Goal: Task Accomplishment & Management: Manage account settings

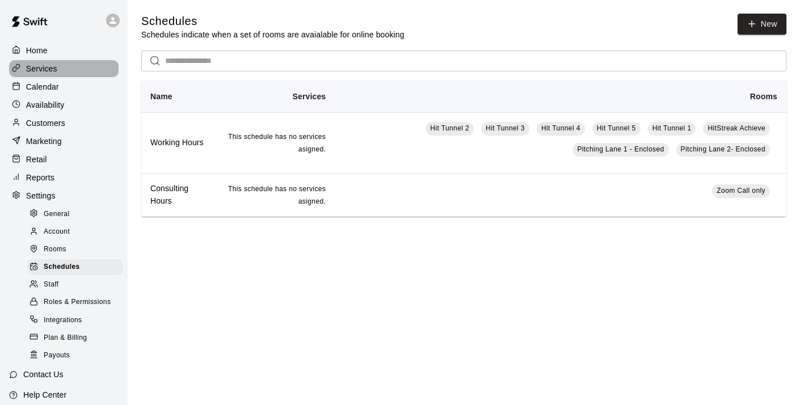
click at [37, 64] on p "Services" at bounding box center [41, 68] width 31 height 11
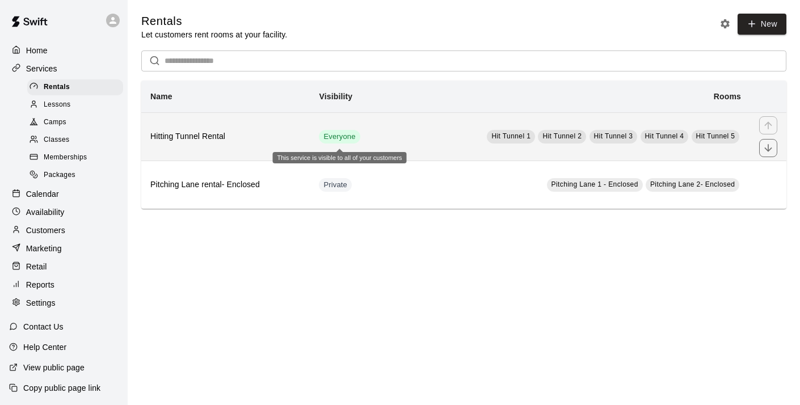
click at [343, 137] on span "Everyone" at bounding box center [339, 137] width 41 height 11
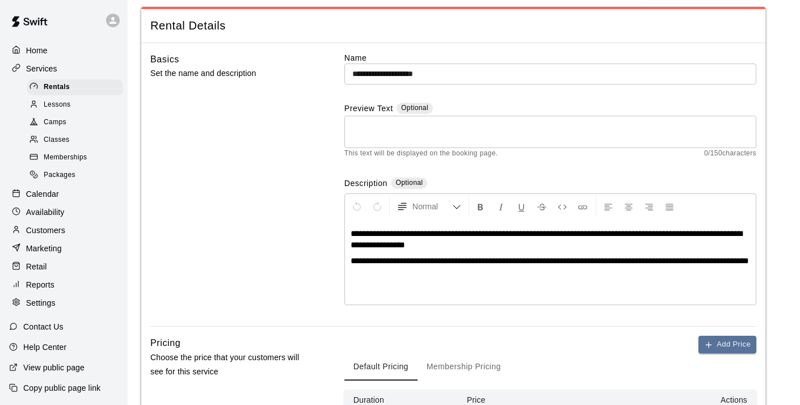
scroll to position [56, 0]
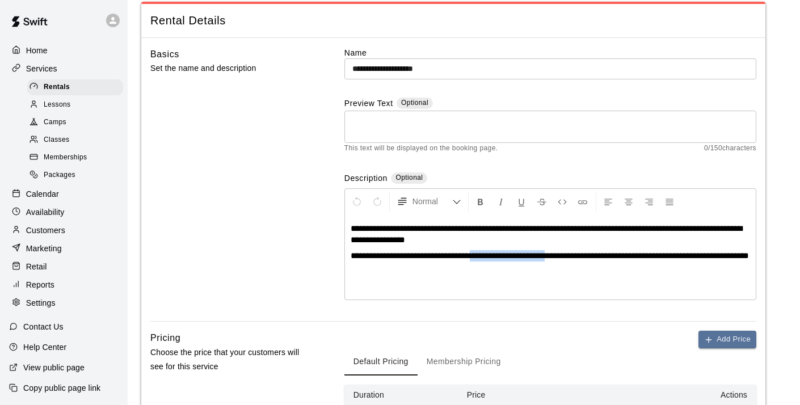
drag, startPoint x: 485, startPoint y: 257, endPoint x: 569, endPoint y: 258, distance: 83.9
click at [569, 258] on span "**********" at bounding box center [549, 255] width 398 height 9
click at [522, 202] on icon "Format Underline" at bounding box center [521, 202] width 10 height 10
click at [520, 275] on div "**********" at bounding box center [550, 256] width 411 height 85
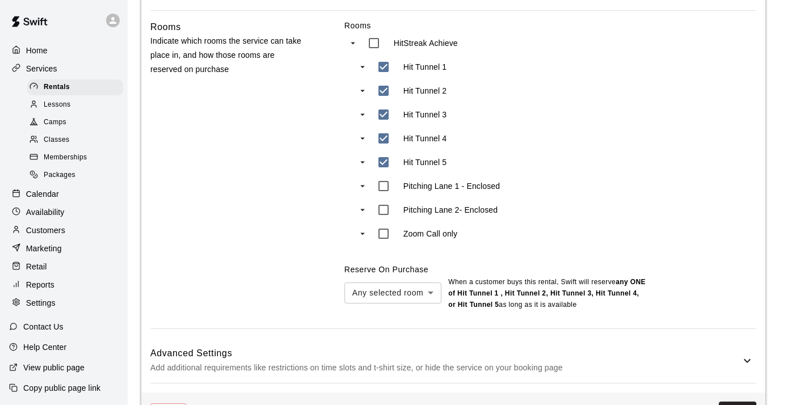
scroll to position [624, 0]
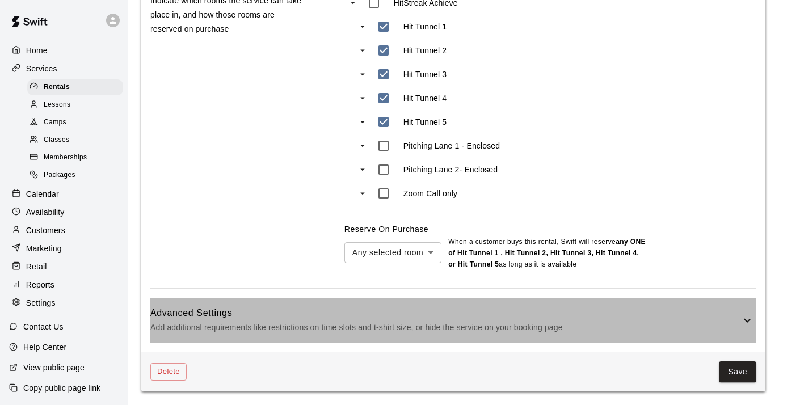
click at [747, 324] on icon at bounding box center [747, 321] width 14 height 14
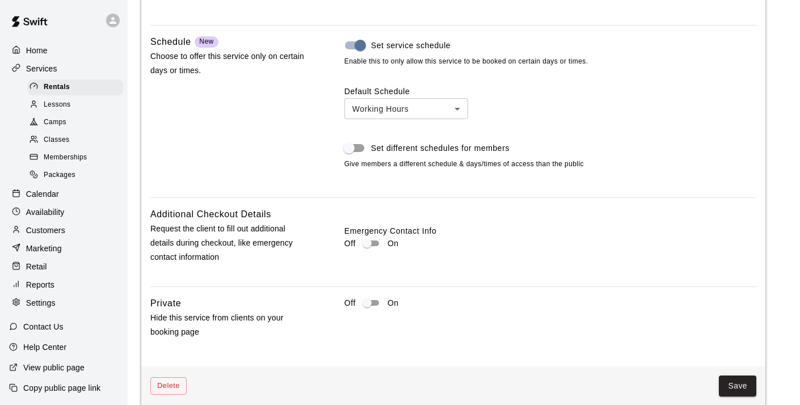
scroll to position [1225, 0]
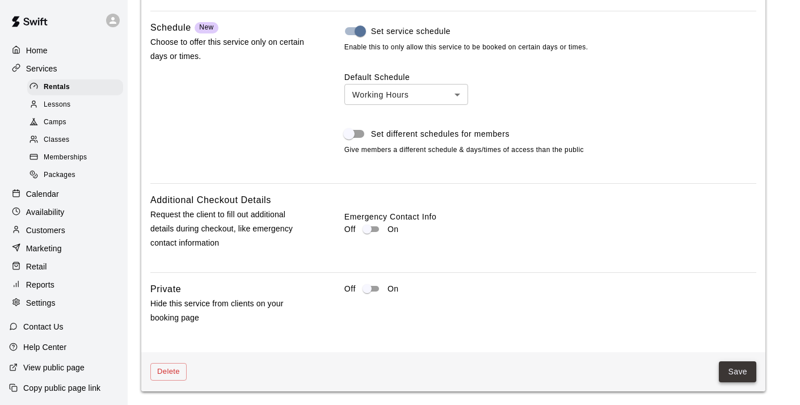
click at [738, 371] on button "Save" at bounding box center [737, 371] width 37 height 21
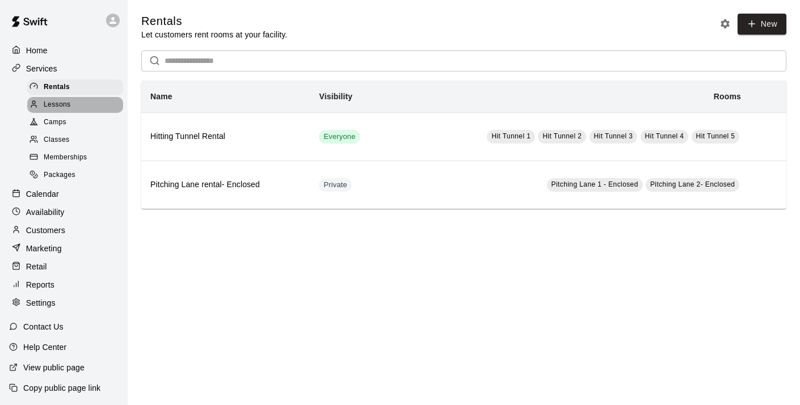
click at [57, 103] on span "Lessons" at bounding box center [57, 104] width 27 height 11
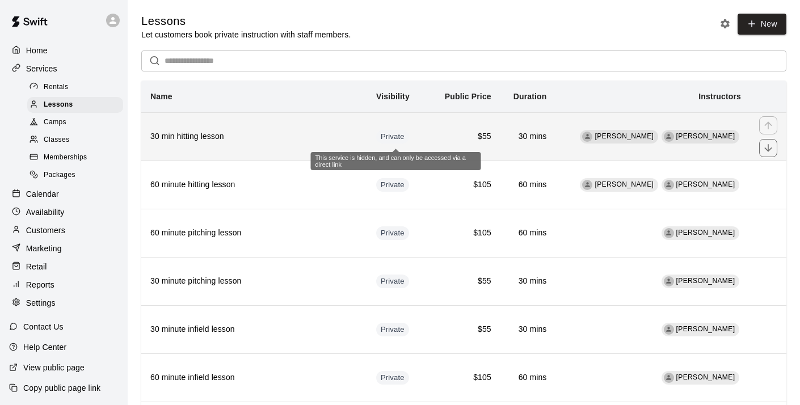
click at [392, 141] on span "Private" at bounding box center [392, 137] width 33 height 11
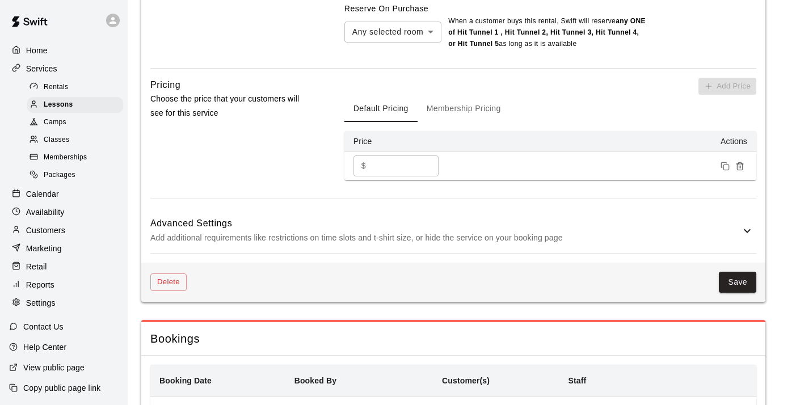
scroll to position [798, 0]
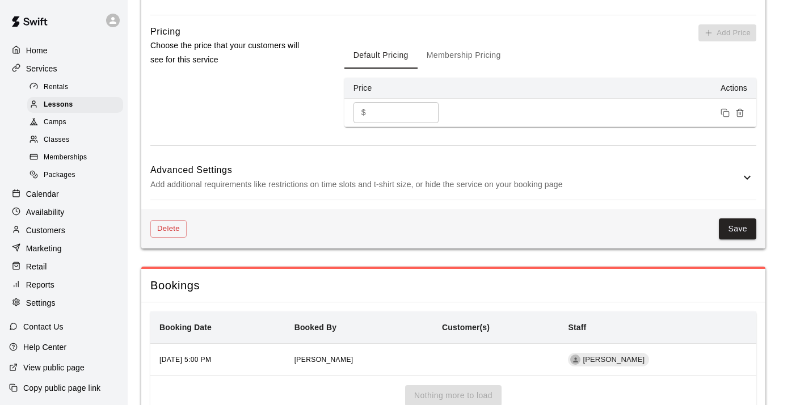
click at [746, 176] on icon at bounding box center [747, 178] width 14 height 14
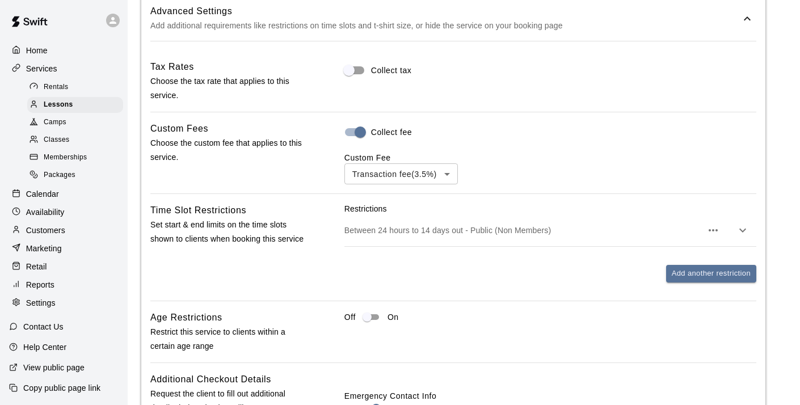
scroll to position [954, 0]
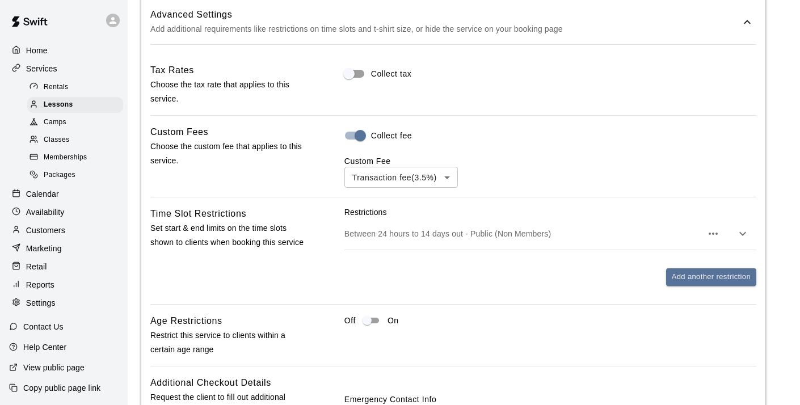
click at [743, 232] on icon "button" at bounding box center [743, 234] width 14 height 14
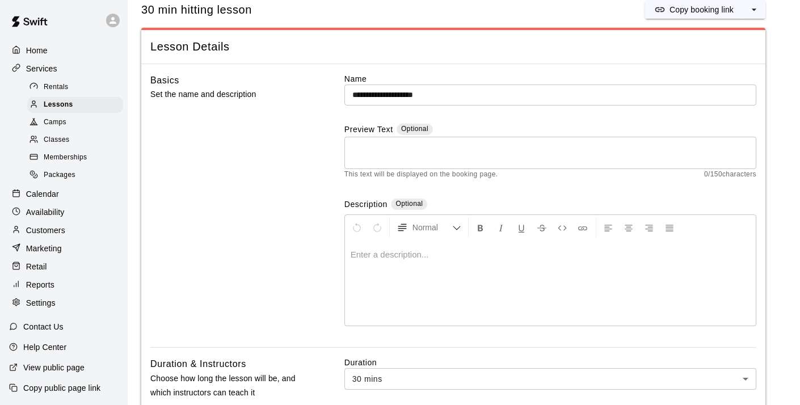
scroll to position [41, 0]
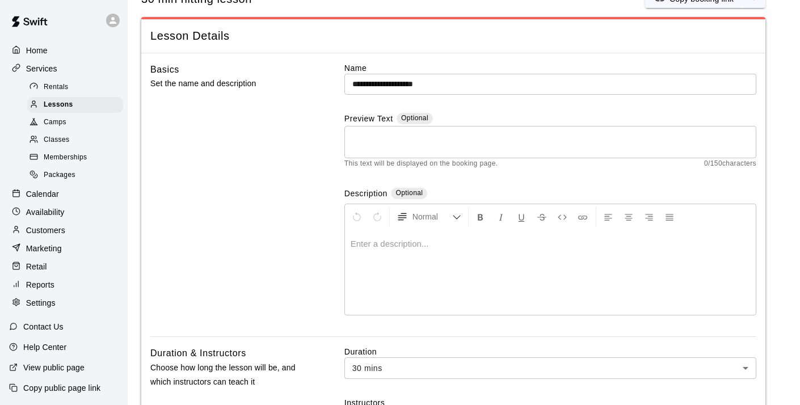
click at [446, 247] on p at bounding box center [549, 243] width 399 height 11
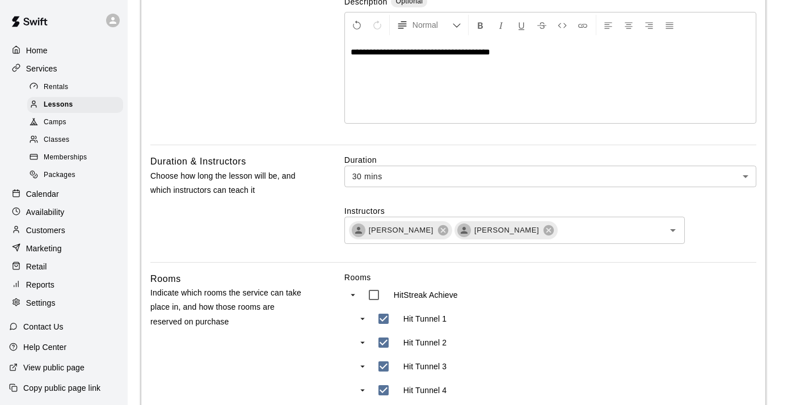
scroll to position [236, 0]
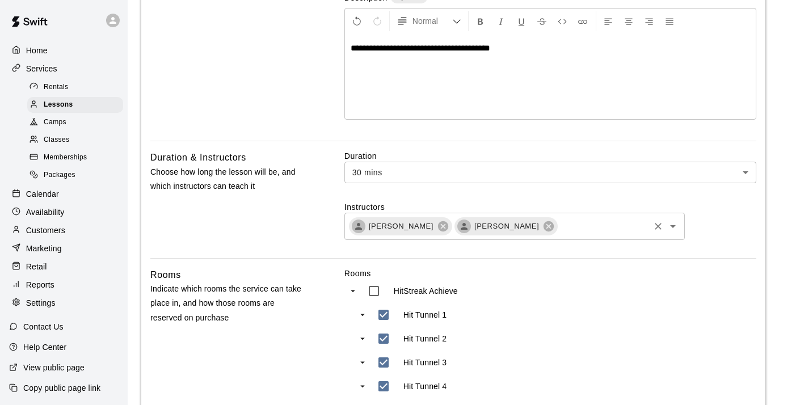
click at [669, 229] on icon "Open" at bounding box center [673, 226] width 14 height 14
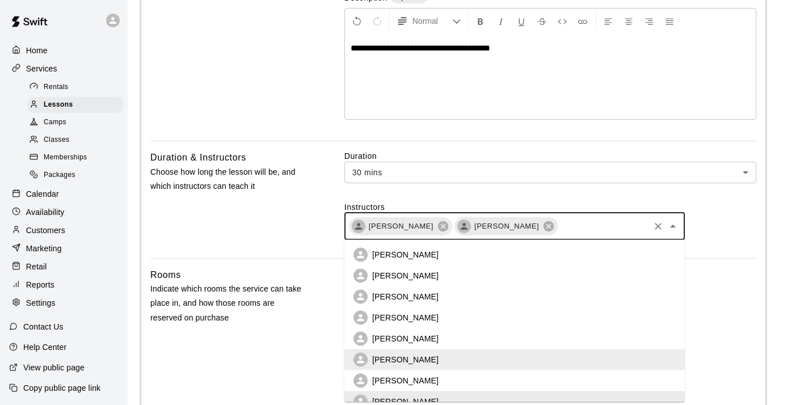
scroll to position [10, 0]
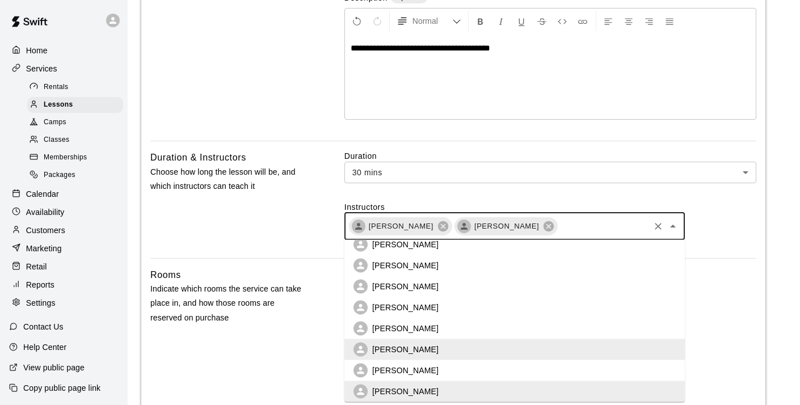
click at [378, 285] on p "[PERSON_NAME]" at bounding box center [405, 286] width 66 height 11
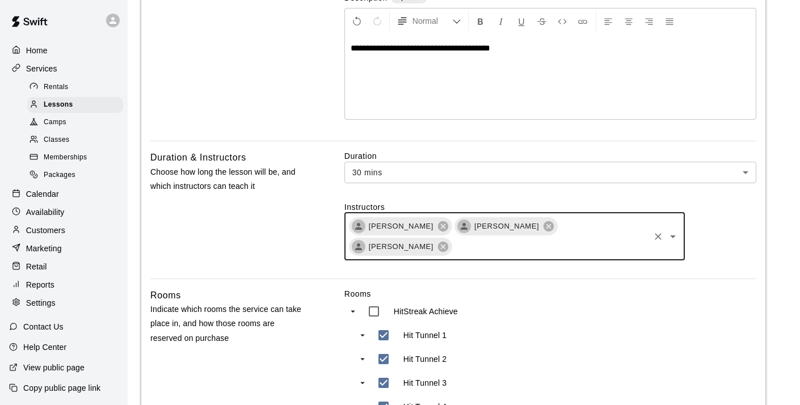
click at [673, 235] on icon "Open" at bounding box center [673, 236] width 6 height 3
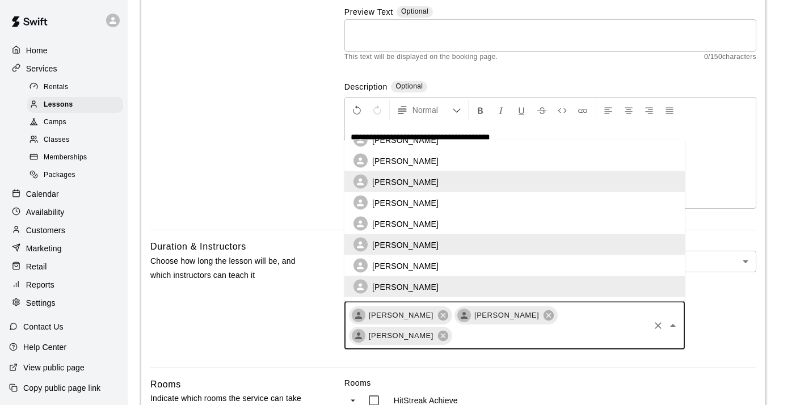
scroll to position [0, 0]
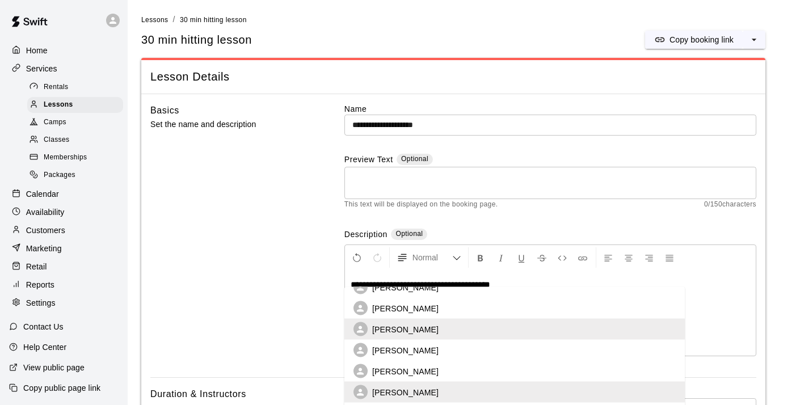
click at [381, 128] on input "**********" at bounding box center [550, 125] width 412 height 21
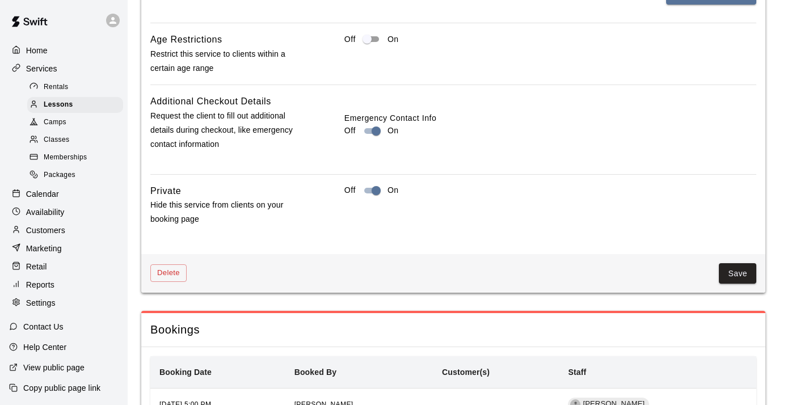
scroll to position [1406, 0]
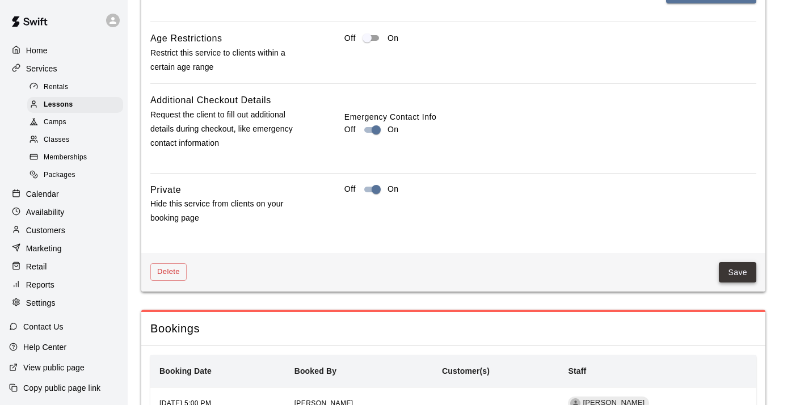
type input "**********"
click at [745, 271] on button "Save" at bounding box center [737, 272] width 37 height 21
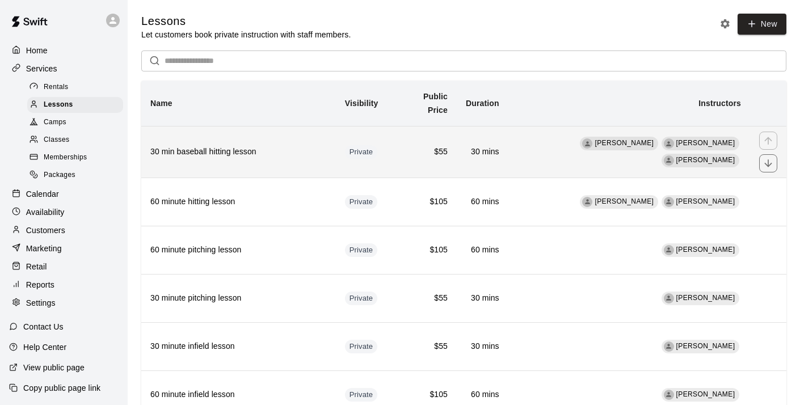
click at [209, 146] on h6 "30 min baseball hitting lesson" at bounding box center [238, 152] width 176 height 12
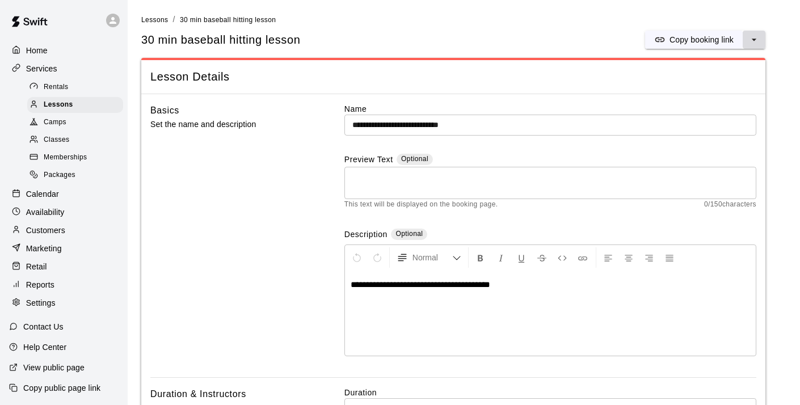
click at [752, 40] on icon "select merge strategy" at bounding box center [753, 39] width 11 height 11
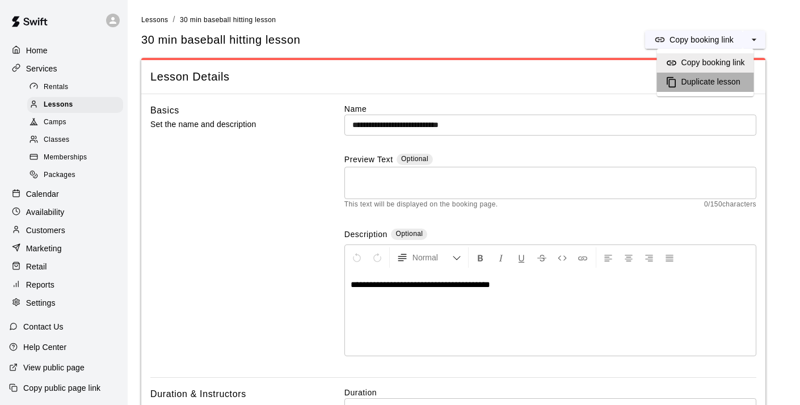
click at [705, 79] on h6 "Duplicate lesson" at bounding box center [710, 82] width 59 height 12
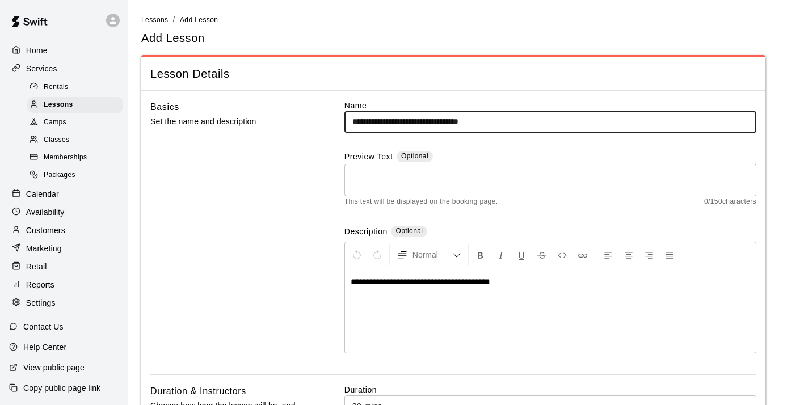
click at [414, 122] on input "**********" at bounding box center [550, 121] width 412 height 21
click at [491, 124] on input "**********" at bounding box center [550, 121] width 412 height 21
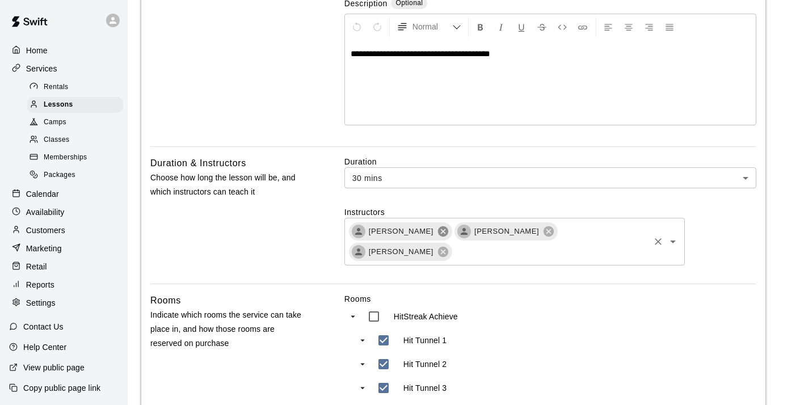
scroll to position [240, 0]
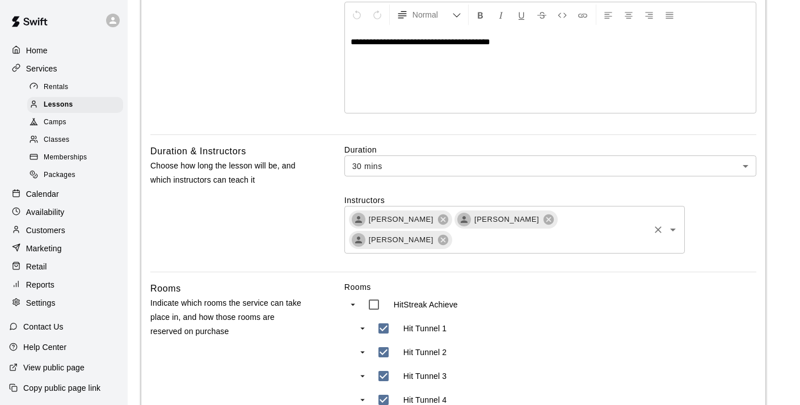
click at [671, 224] on icon "Open" at bounding box center [673, 230] width 14 height 14
type input "**********"
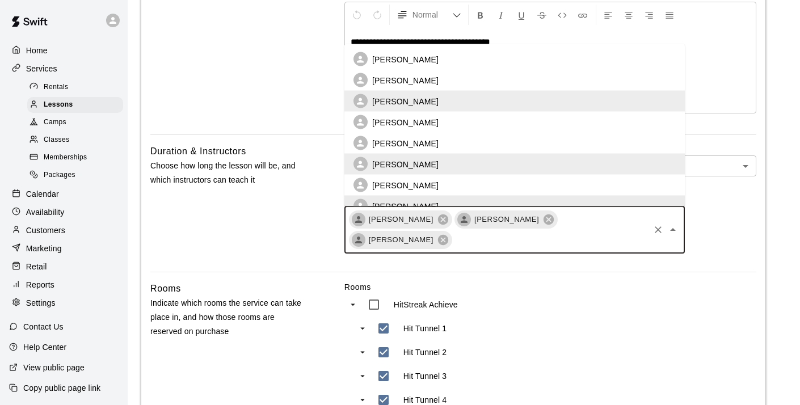
scroll to position [10, 0]
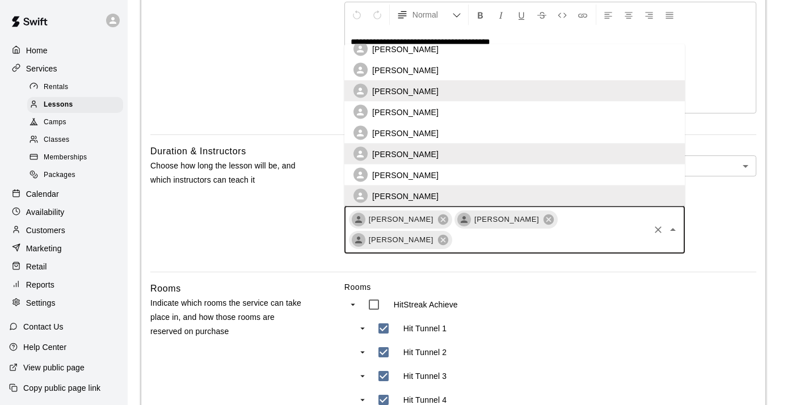
click at [417, 133] on p "[PERSON_NAME]" at bounding box center [405, 132] width 66 height 11
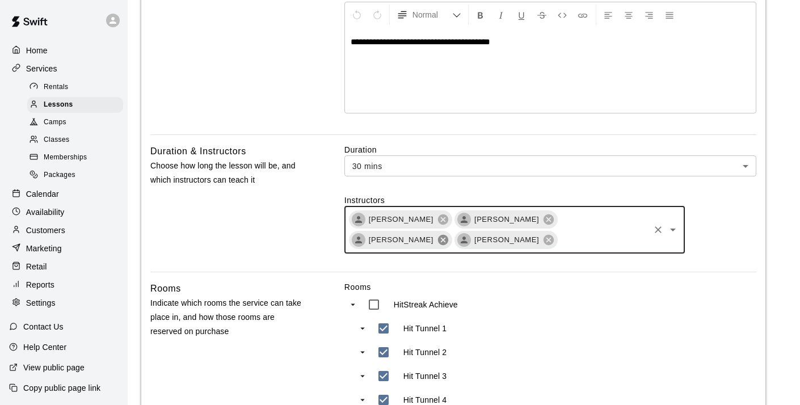
click at [449, 234] on icon at bounding box center [443, 240] width 12 height 12
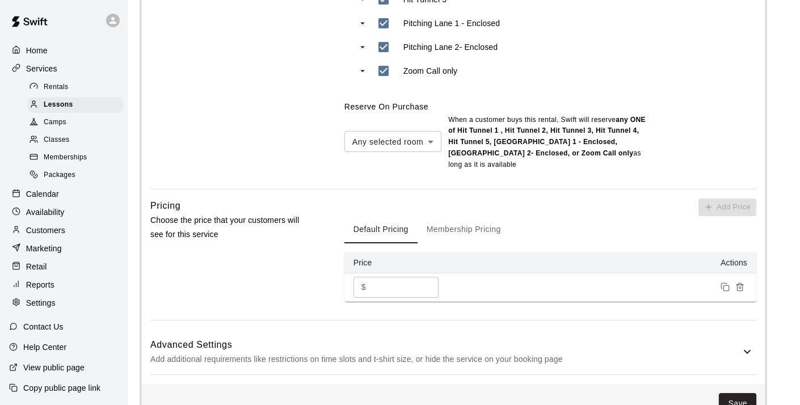
scroll to position [690, 0]
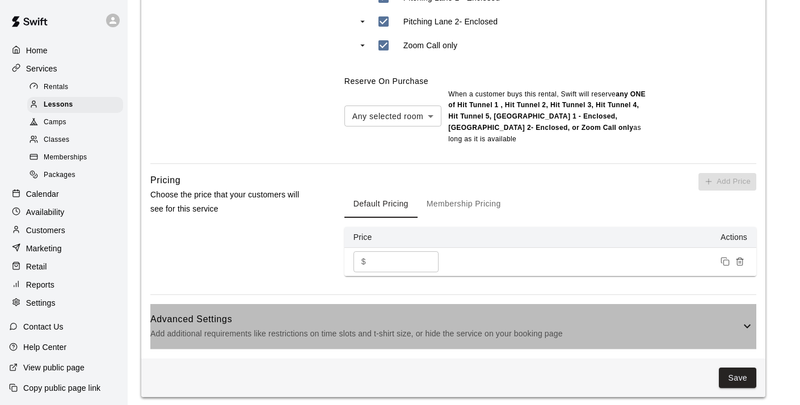
click at [745, 324] on icon at bounding box center [746, 326] width 7 height 4
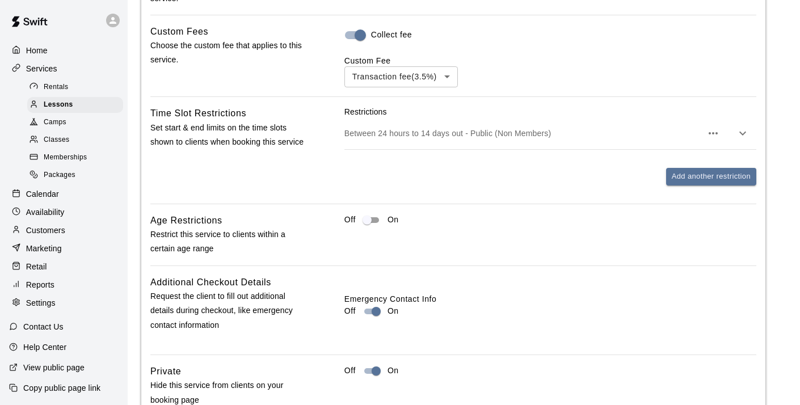
scroll to position [1171, 0]
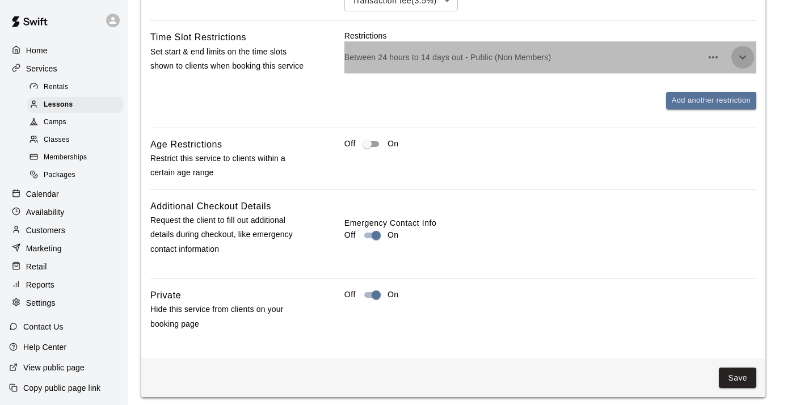
click at [746, 50] on icon "button" at bounding box center [743, 57] width 14 height 14
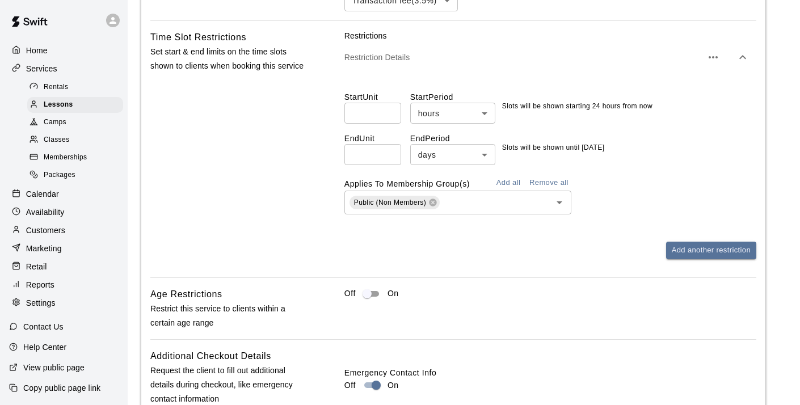
scroll to position [1321, 0]
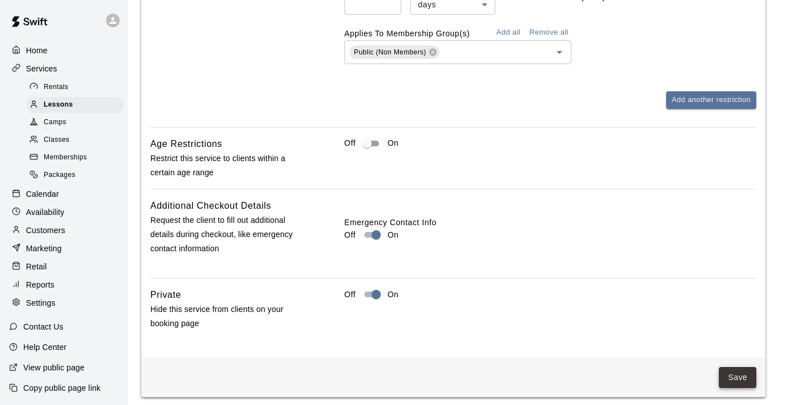
click at [735, 369] on button "Save" at bounding box center [737, 377] width 37 height 21
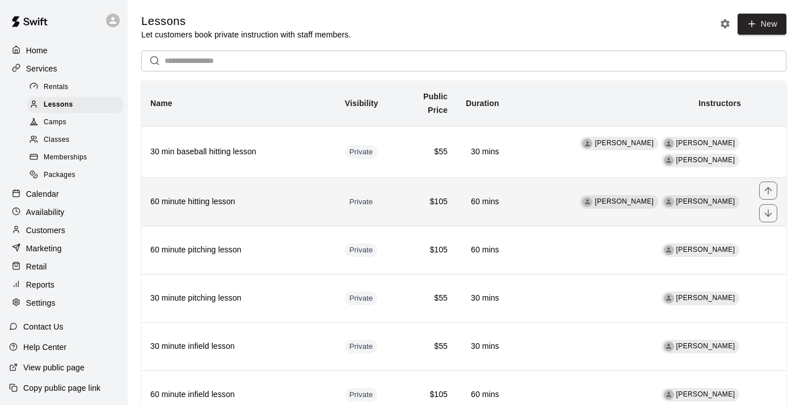
click at [204, 196] on h6 "60 minute hitting lesson" at bounding box center [238, 202] width 176 height 12
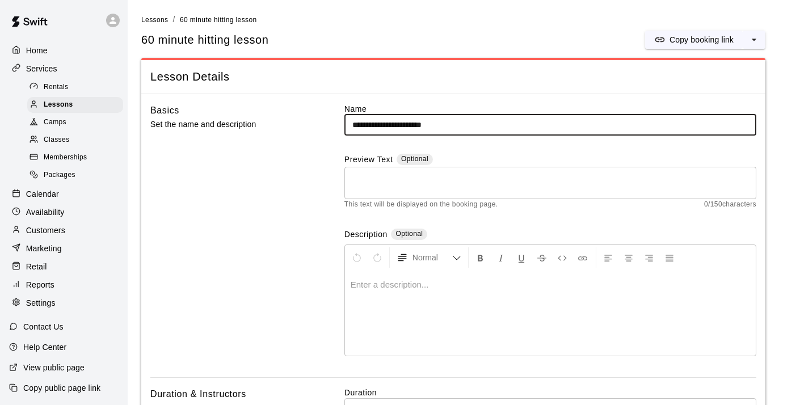
click at [391, 124] on input "**********" at bounding box center [550, 125] width 412 height 21
type input "**********"
click at [384, 284] on p at bounding box center [549, 284] width 399 height 11
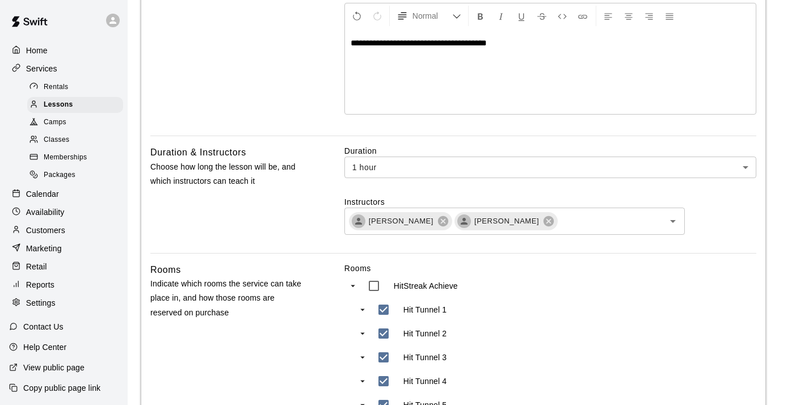
scroll to position [243, 0]
click at [673, 218] on icon "Open" at bounding box center [673, 220] width 14 height 14
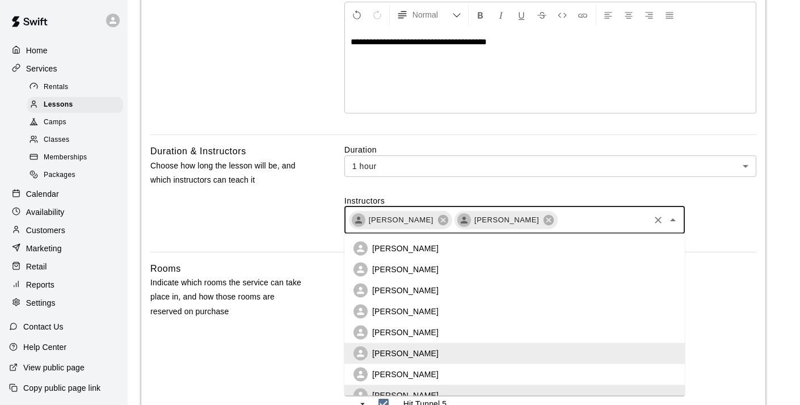
scroll to position [10, 0]
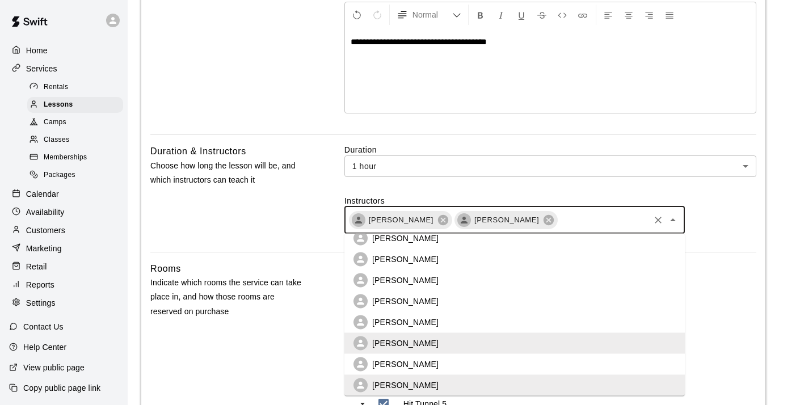
click at [409, 277] on p "[PERSON_NAME]" at bounding box center [405, 279] width 66 height 11
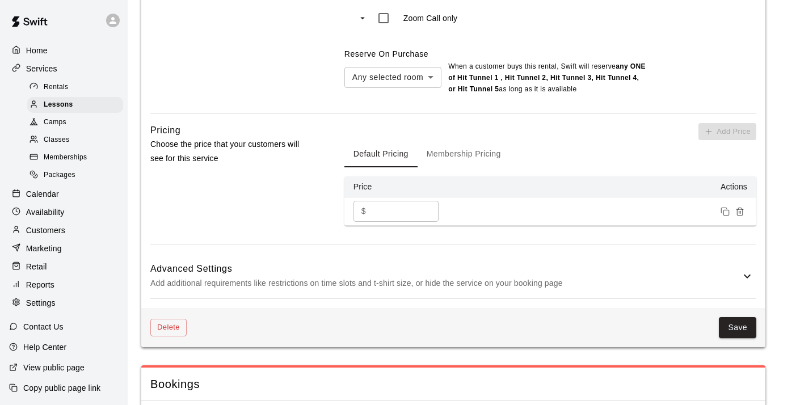
scroll to position [731, 0]
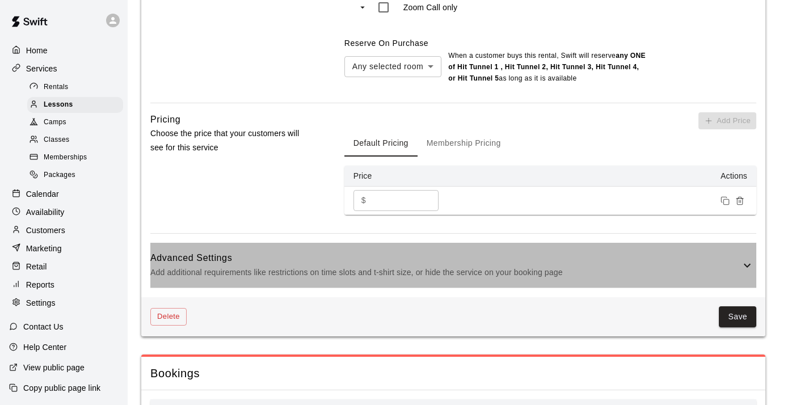
click at [743, 259] on icon at bounding box center [747, 266] width 14 height 14
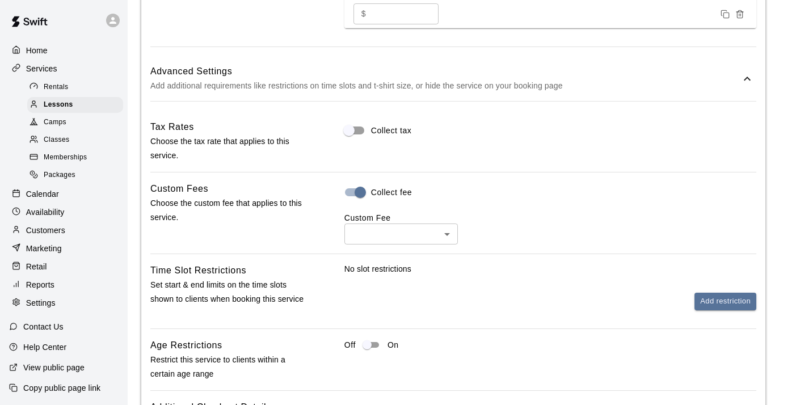
scroll to position [925, 0]
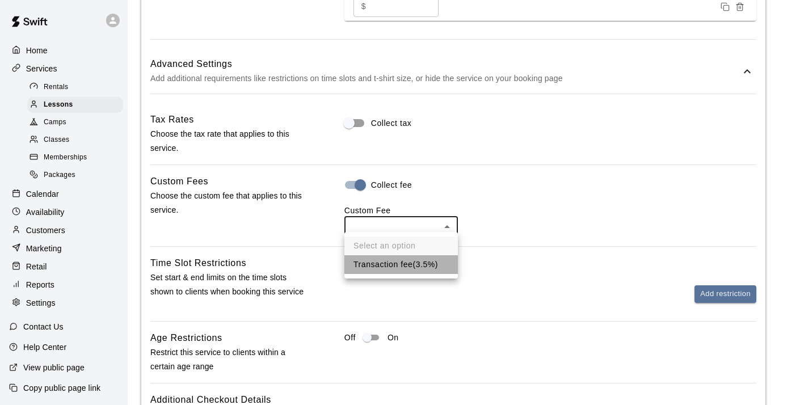
click at [414, 264] on li "Transaction fee ( 3.5% )" at bounding box center [400, 264] width 113 height 19
type input "***"
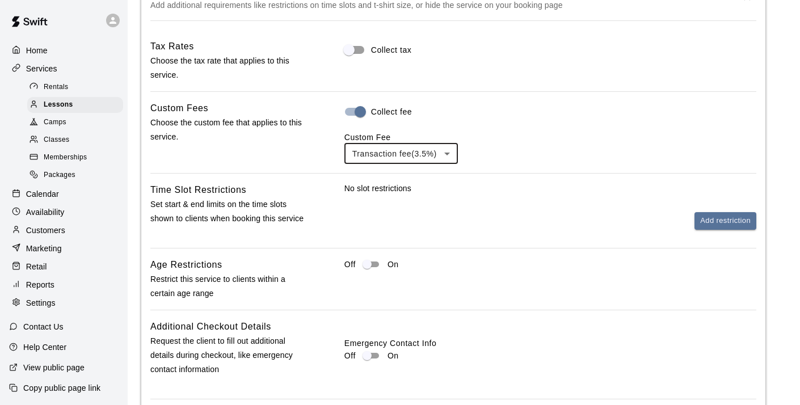
scroll to position [1003, 0]
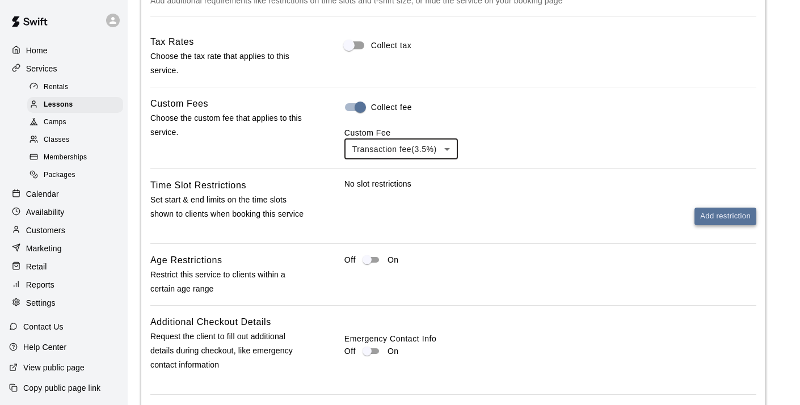
click at [737, 212] on button "Add restriction" at bounding box center [725, 217] width 62 height 18
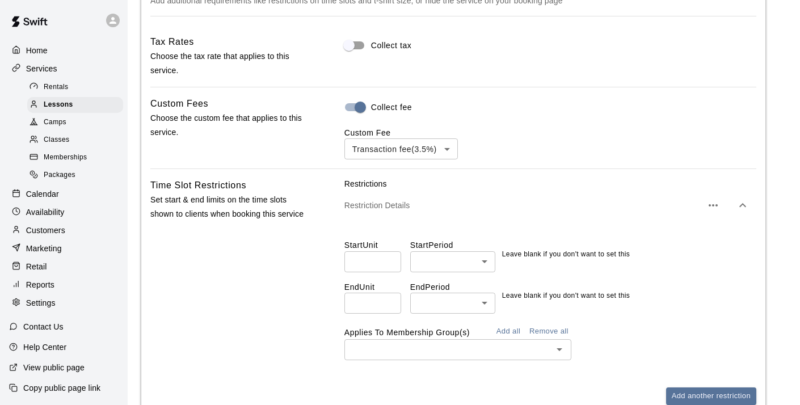
click at [381, 255] on input "number" at bounding box center [372, 261] width 57 height 21
type input "**"
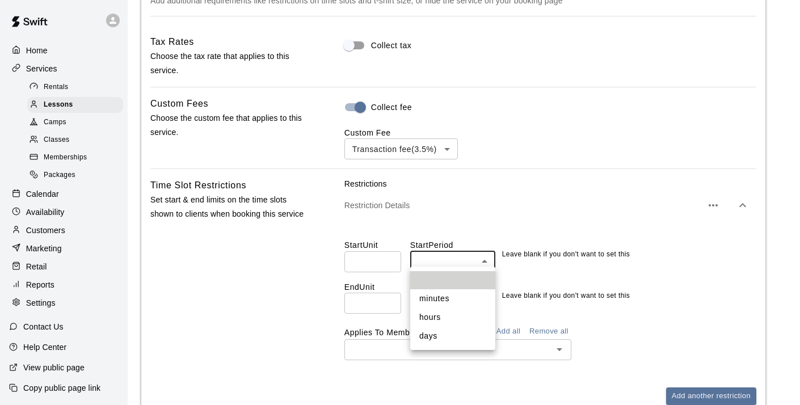
click at [435, 312] on li "hours" at bounding box center [452, 317] width 85 height 19
type input "*****"
click at [383, 298] on input "number" at bounding box center [372, 303] width 57 height 21
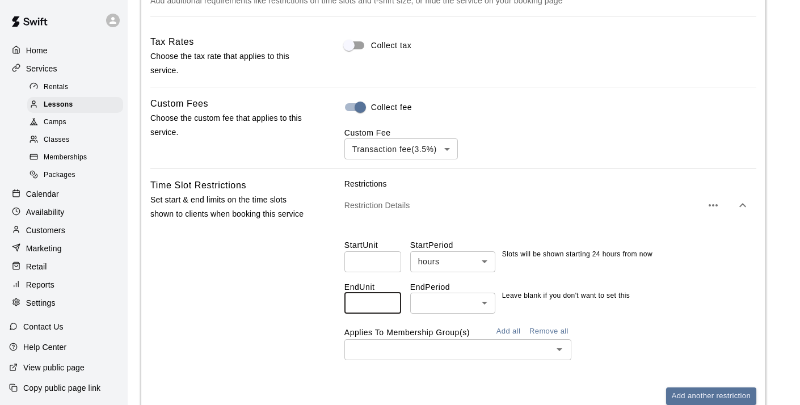
click at [387, 298] on input "*" at bounding box center [372, 303] width 57 height 21
type input "**"
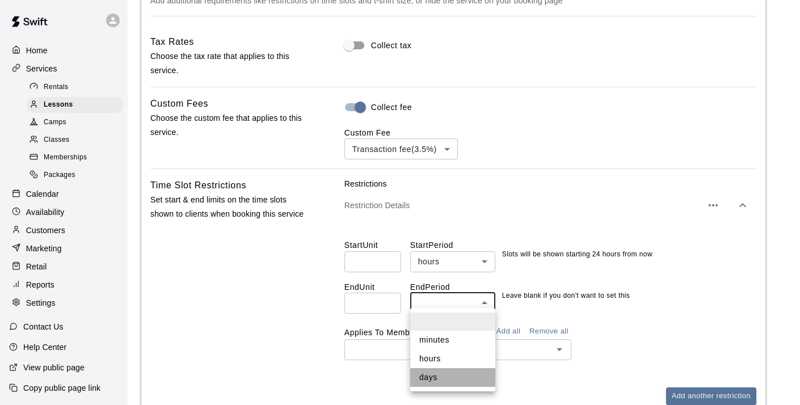
click at [432, 378] on li "days" at bounding box center [452, 377] width 85 height 19
type input "****"
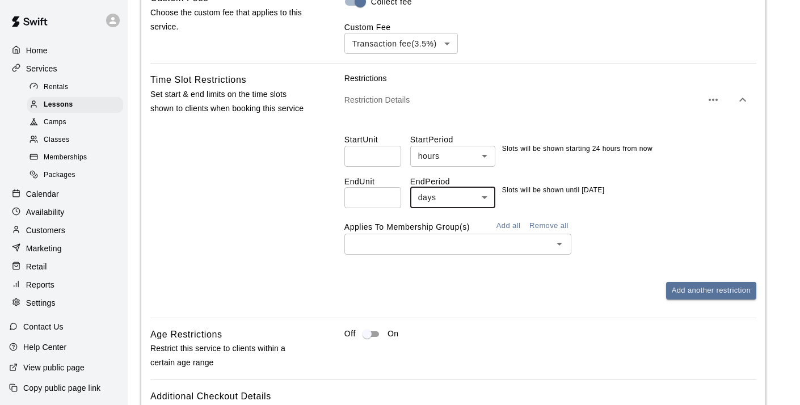
scroll to position [1106, 0]
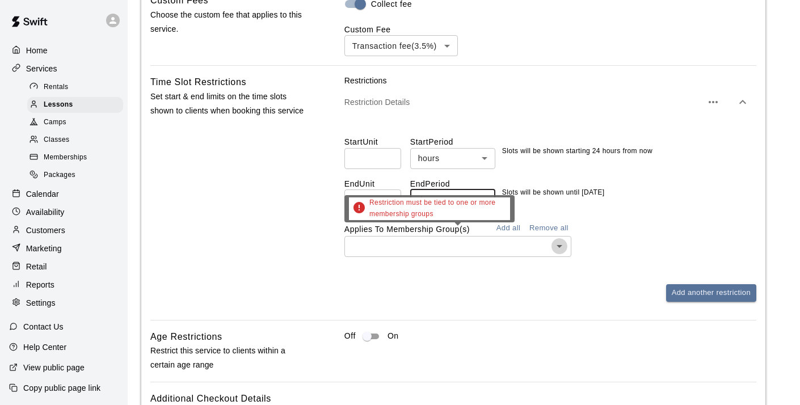
click at [556, 239] on icon "Open" at bounding box center [559, 246] width 14 height 14
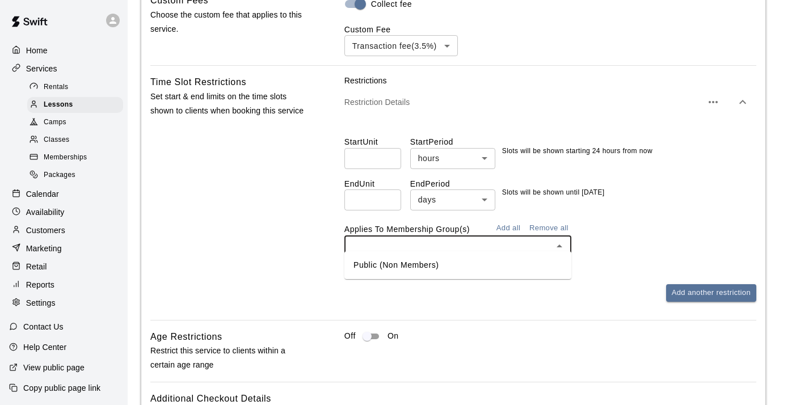
click at [500, 264] on li "Public (Non Members)" at bounding box center [457, 265] width 227 height 19
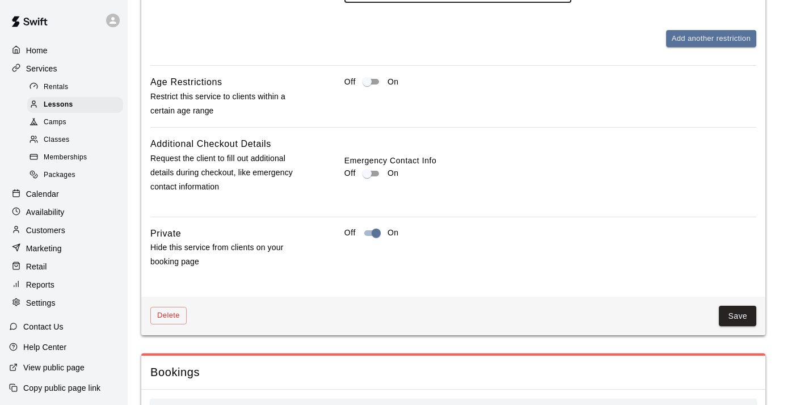
scroll to position [1364, 0]
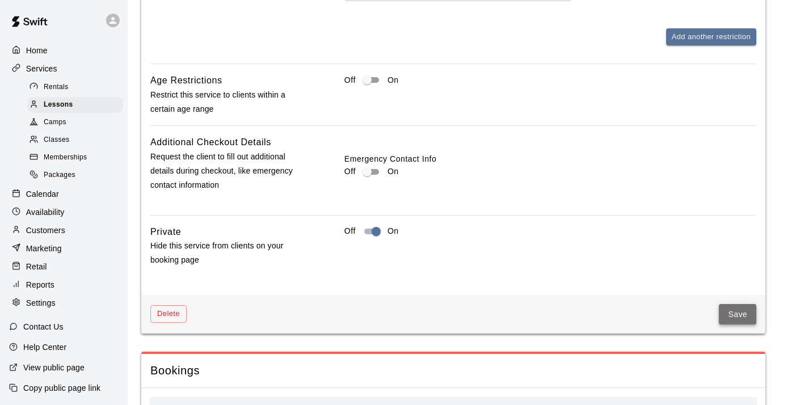
click at [732, 308] on button "Save" at bounding box center [737, 314] width 37 height 21
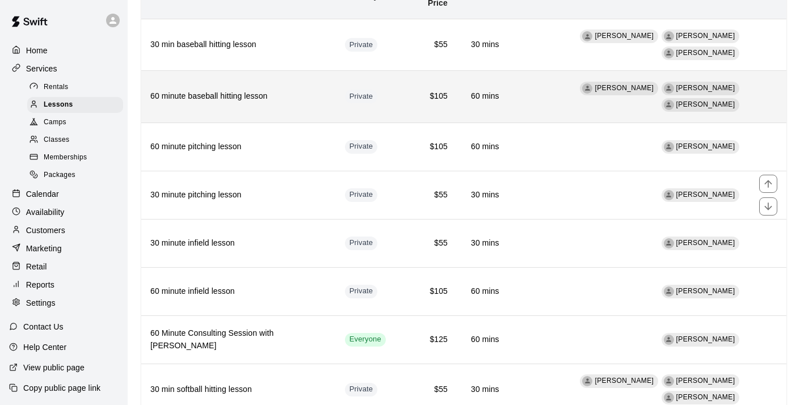
scroll to position [125, 0]
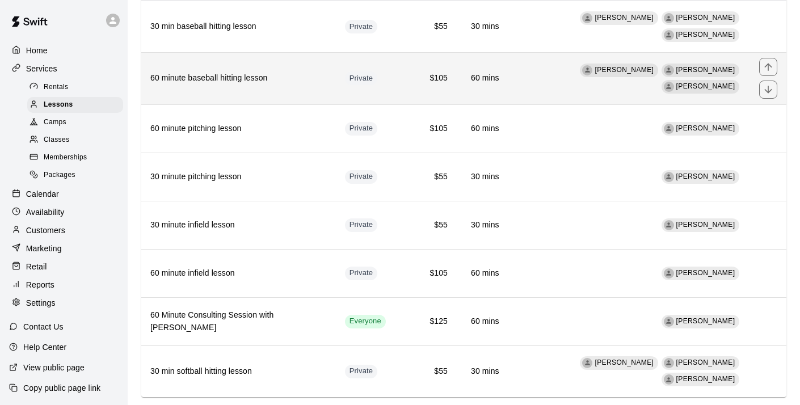
click at [210, 72] on h6 "60 minute baseball hitting lesson" at bounding box center [238, 78] width 176 height 12
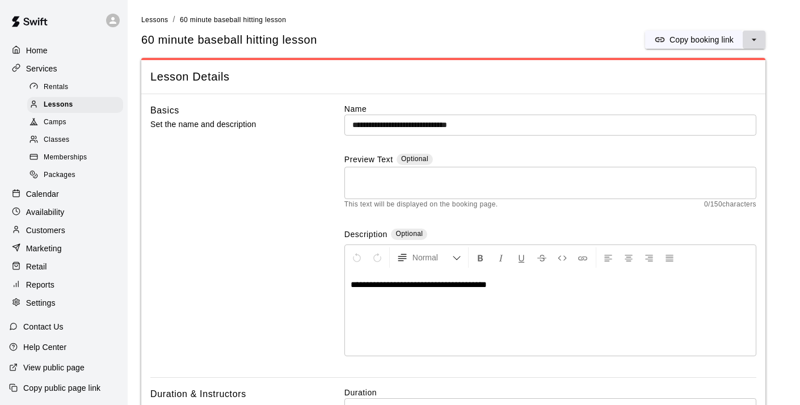
click at [754, 39] on icon "select merge strategy" at bounding box center [753, 40] width 5 height 2
click at [711, 79] on h6 "Duplicate lesson" at bounding box center [710, 82] width 59 height 12
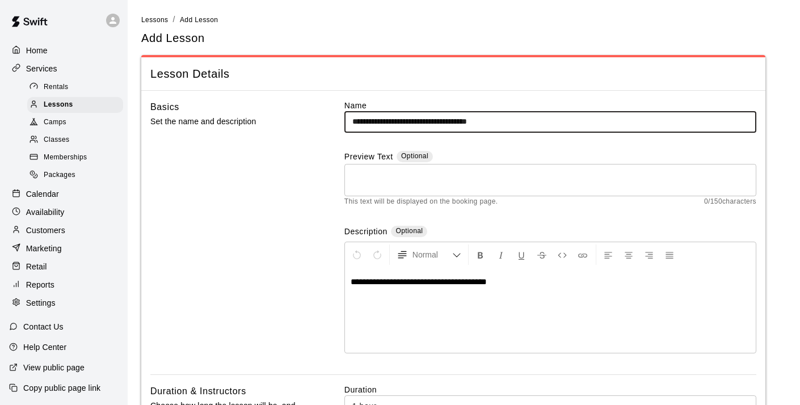
click at [424, 120] on input "**********" at bounding box center [550, 121] width 412 height 21
click at [505, 121] on input "**********" at bounding box center [550, 121] width 412 height 21
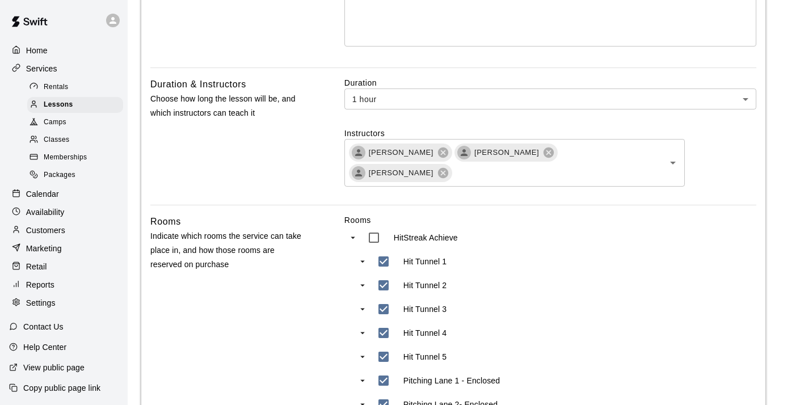
scroll to position [309, 0]
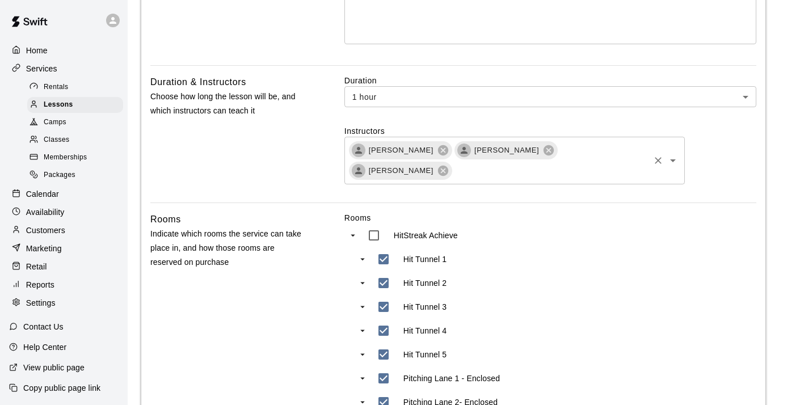
click at [673, 159] on icon "Open" at bounding box center [673, 160] width 6 height 3
type input "**********"
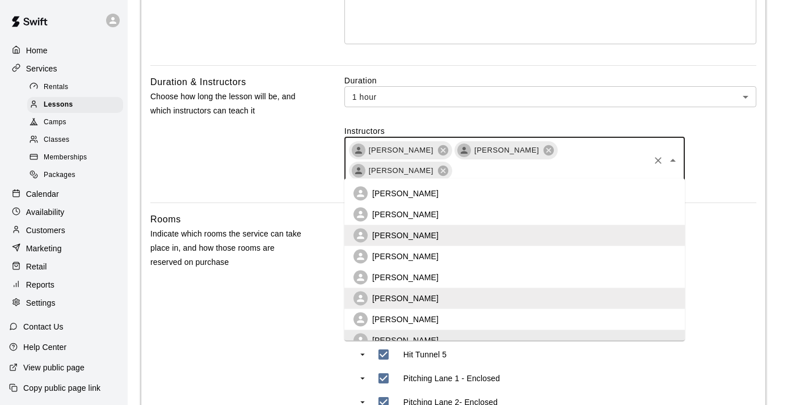
scroll to position [10, 0]
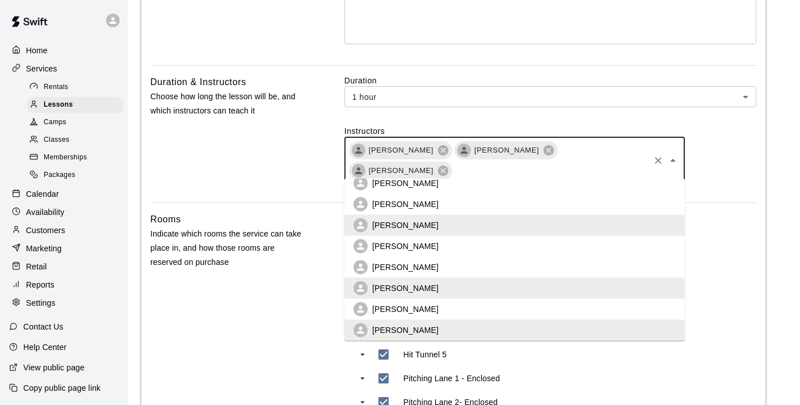
click at [411, 265] on p "[PERSON_NAME]" at bounding box center [405, 266] width 66 height 11
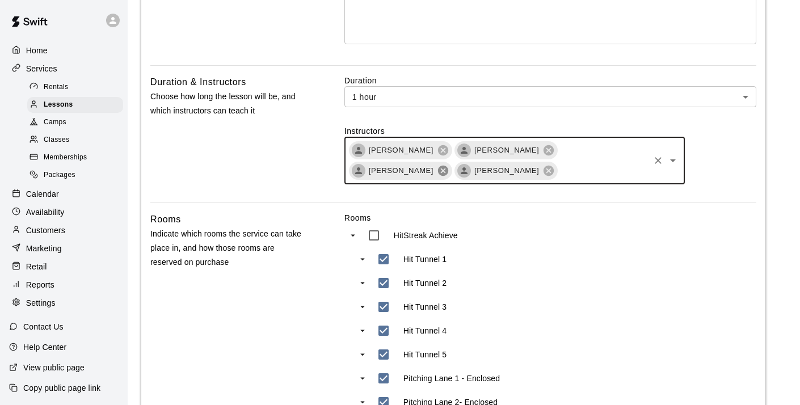
click at [449, 164] on icon at bounding box center [443, 170] width 12 height 12
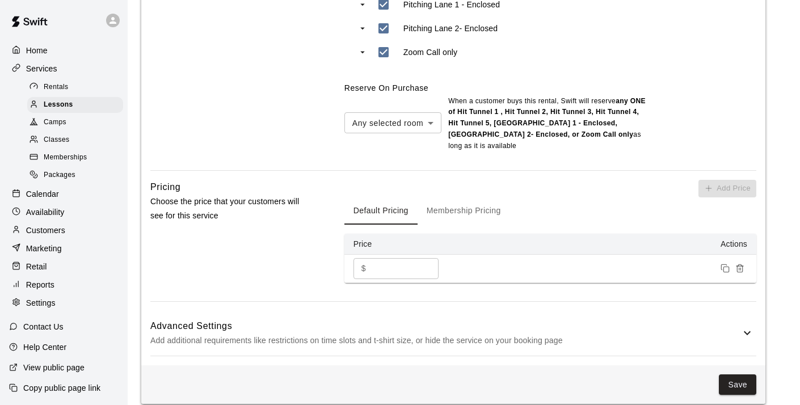
scroll to position [690, 0]
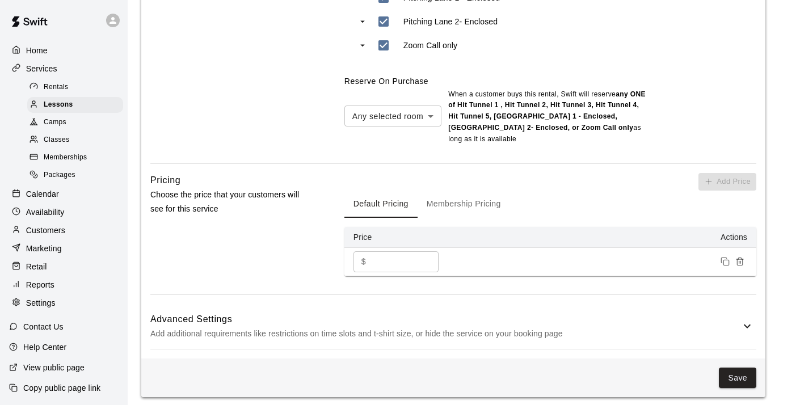
click at [747, 319] on icon at bounding box center [747, 326] width 14 height 14
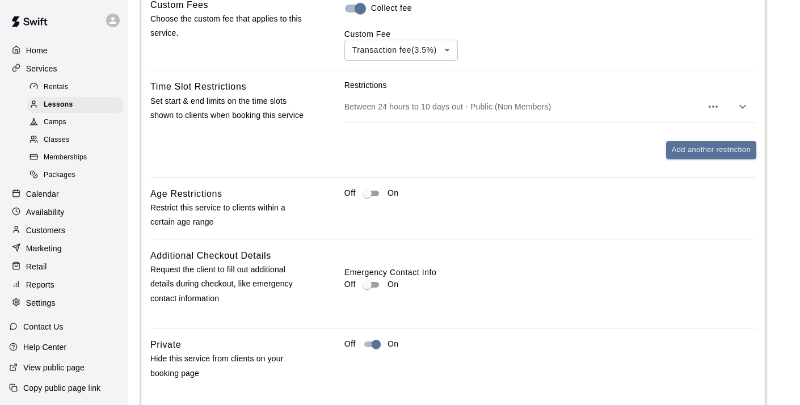
scroll to position [1171, 0]
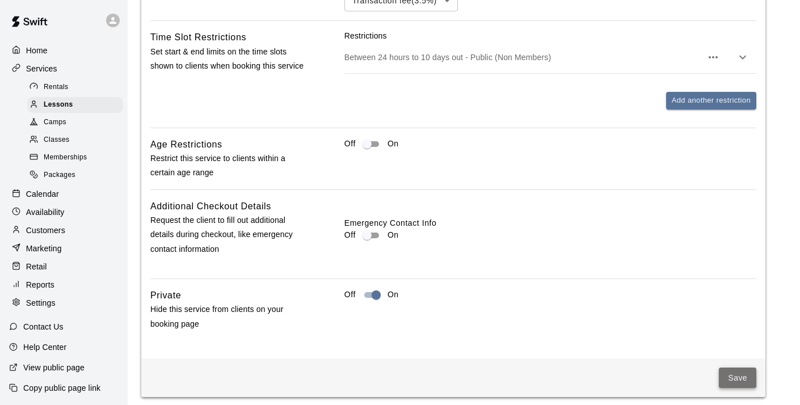
click at [731, 371] on button "Save" at bounding box center [737, 377] width 37 height 21
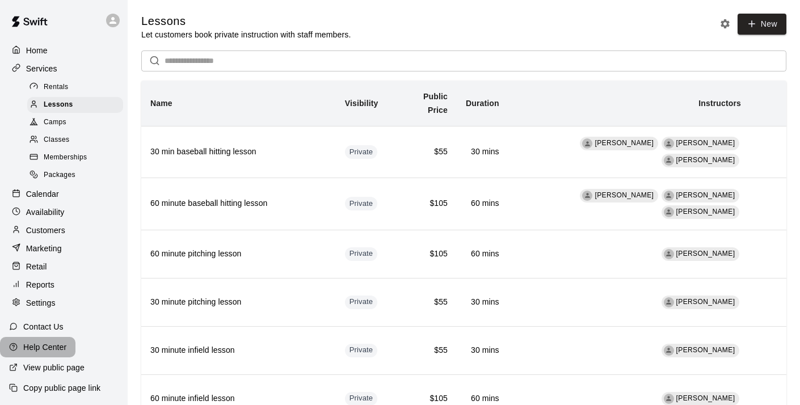
click at [52, 346] on p "Help Center" at bounding box center [44, 346] width 43 height 11
click at [55, 214] on p "Availability" at bounding box center [45, 211] width 39 height 11
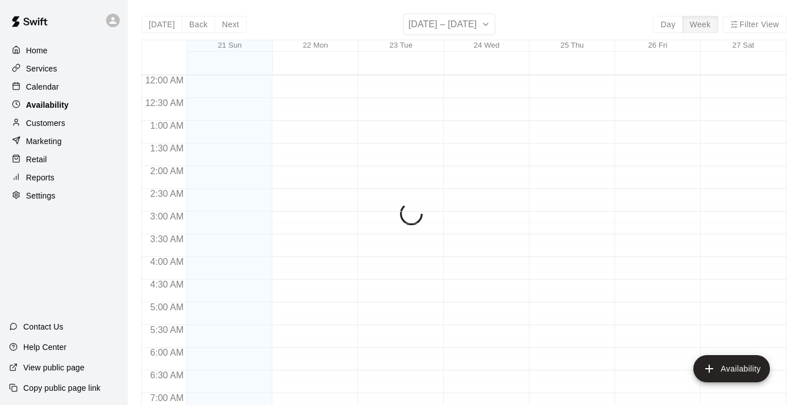
scroll to position [395, 0]
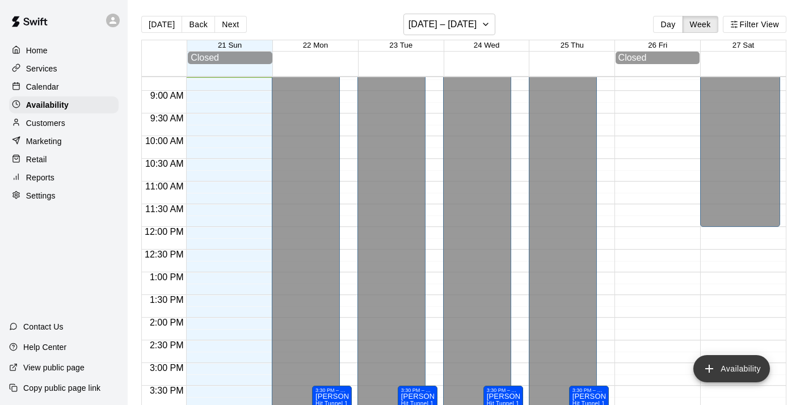
click at [727, 367] on button "Availability" at bounding box center [731, 368] width 77 height 27
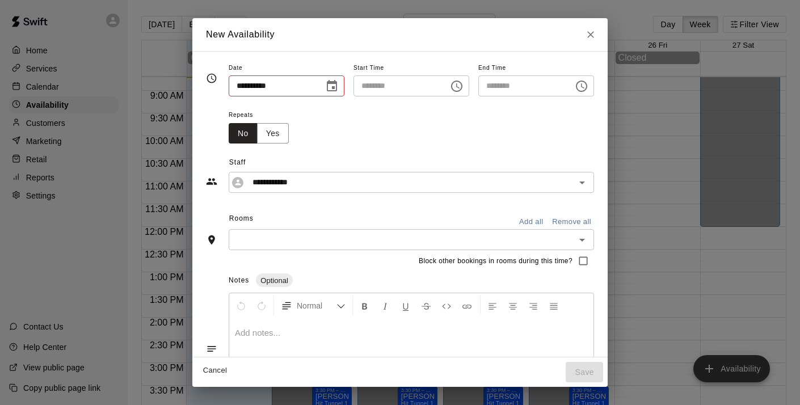
type input "**********"
type input "********"
click at [328, 85] on icon "Choose date, selected date is Sep 21, 2025" at bounding box center [332, 86] width 14 height 14
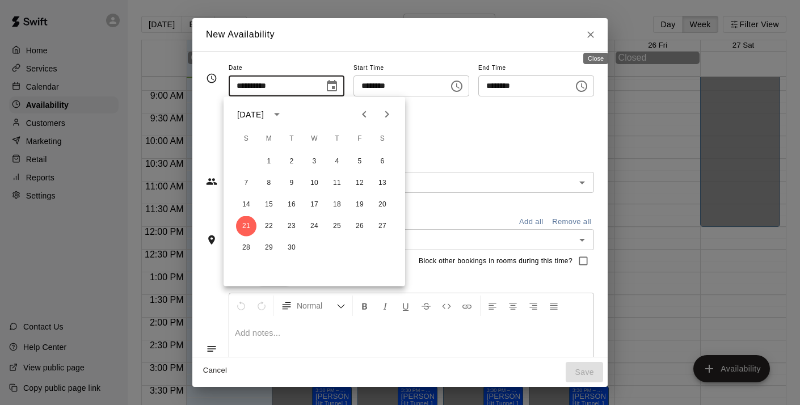
click at [599, 27] on button "Close" at bounding box center [590, 34] width 20 height 20
type input "**********"
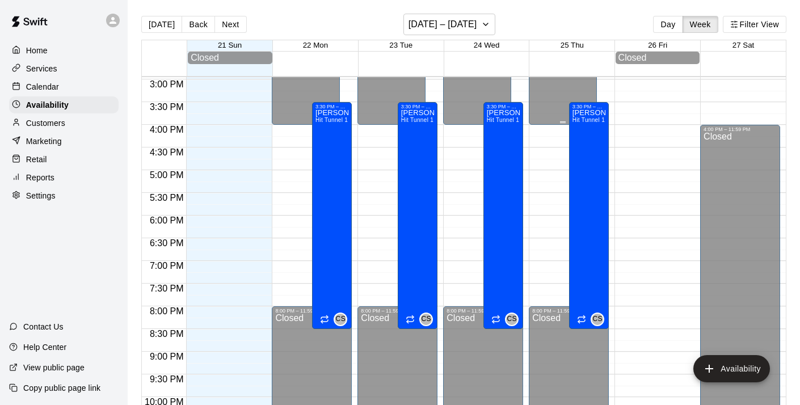
scroll to position [691, 0]
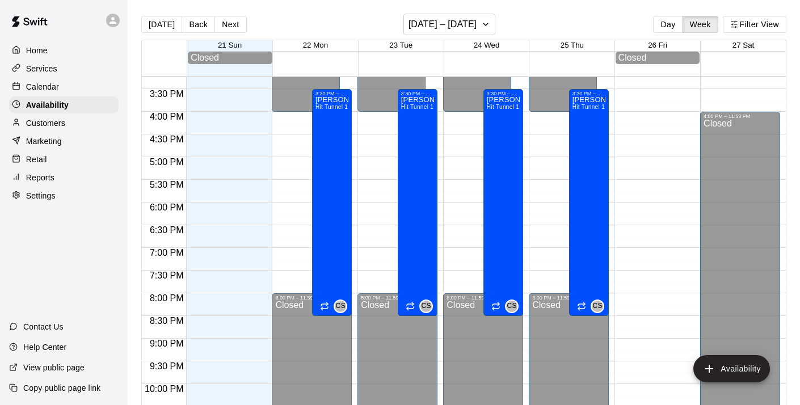
click at [400, 45] on span "23 Tue" at bounding box center [400, 45] width 23 height 9
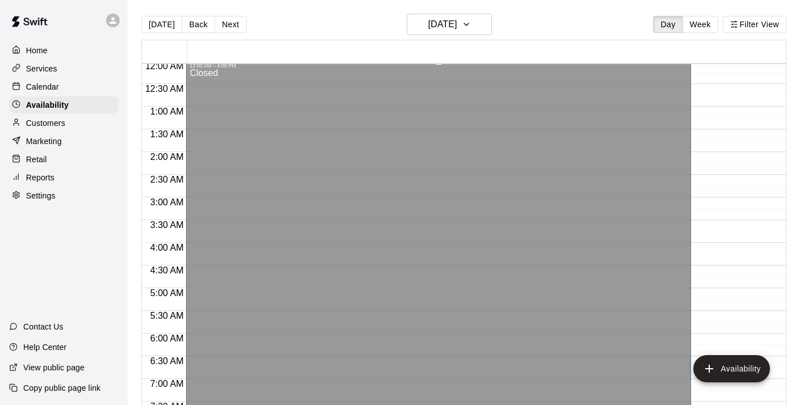
scroll to position [0, 0]
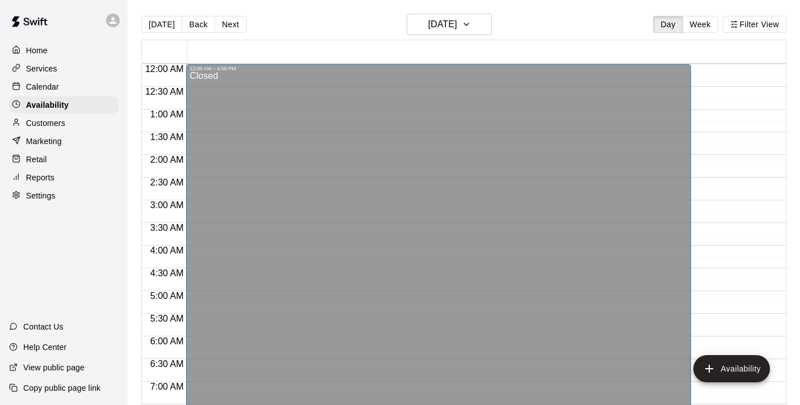
click at [40, 86] on p "Calendar" at bounding box center [42, 86] width 33 height 11
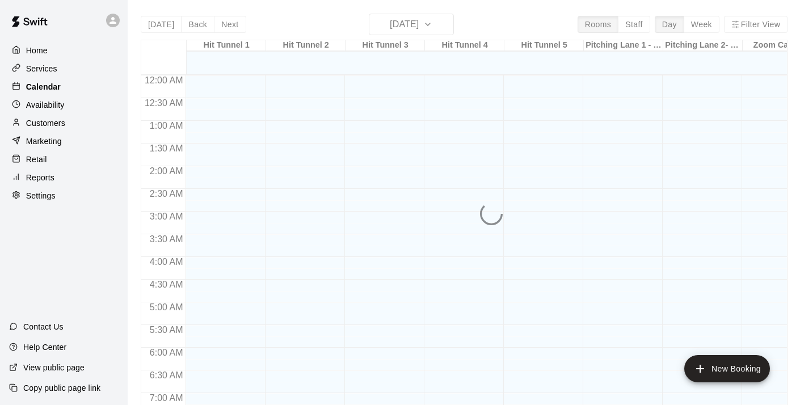
scroll to position [396, 0]
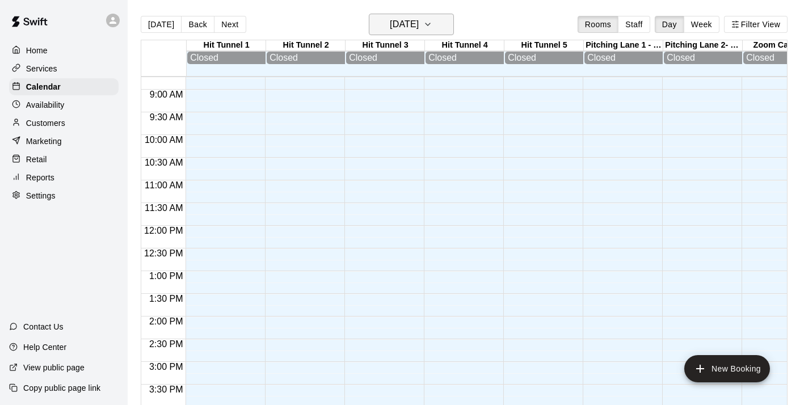
click at [432, 24] on icon "button" at bounding box center [427, 25] width 9 height 14
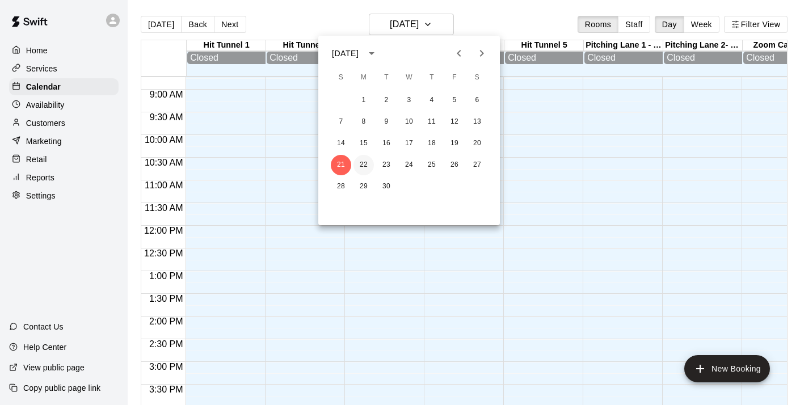
click at [362, 162] on button "22" at bounding box center [363, 165] width 20 height 20
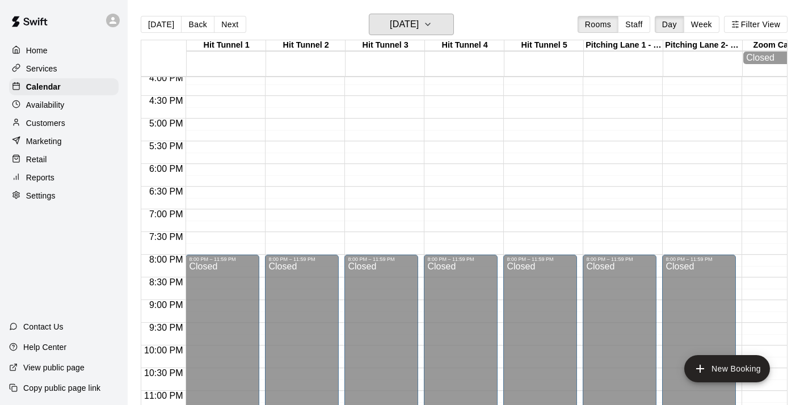
scroll to position [732, 0]
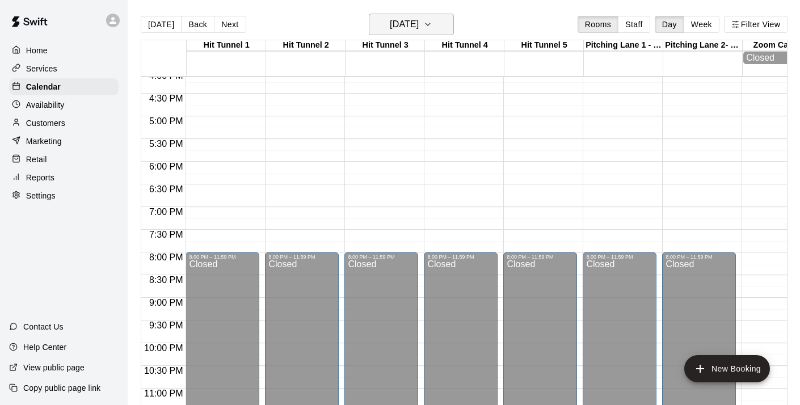
click at [432, 27] on icon "button" at bounding box center [427, 25] width 9 height 14
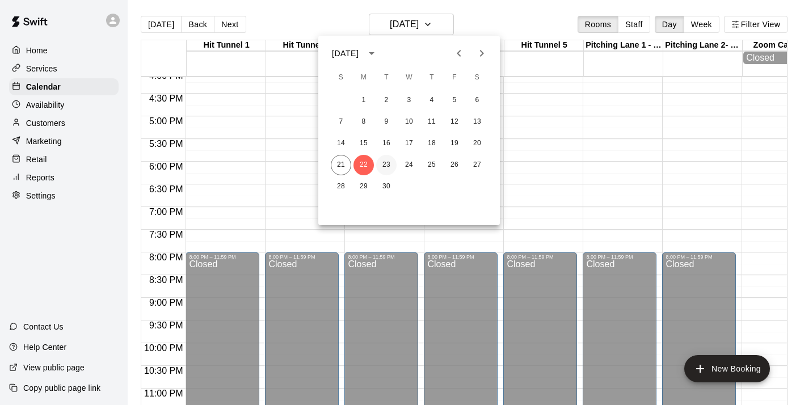
click at [387, 163] on button "23" at bounding box center [386, 165] width 20 height 20
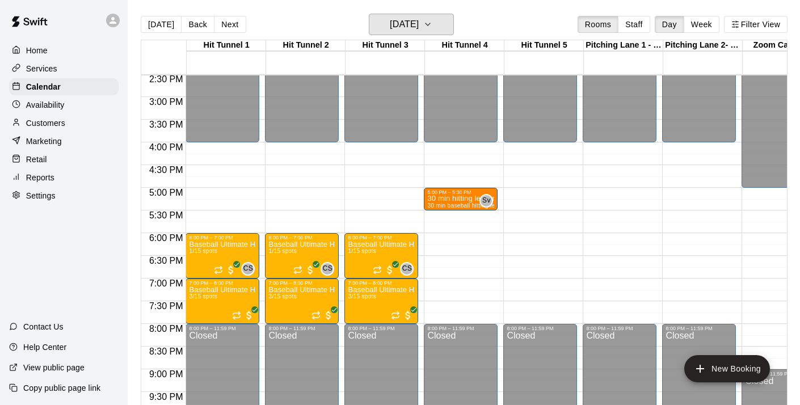
scroll to position [658, 0]
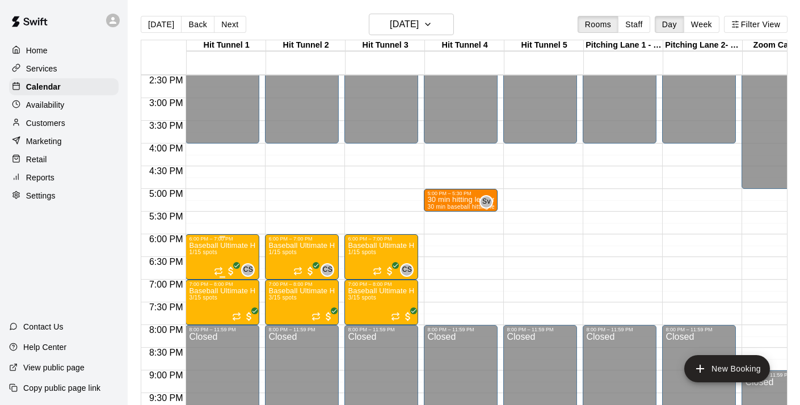
click at [211, 246] on p "Baseball Ultimate Hitting Lab ([DEMOGRAPHIC_DATA])" at bounding box center [222, 246] width 67 height 0
click at [226, 250] on div at bounding box center [400, 202] width 800 height 405
click at [227, 246] on p "Baseball Ultimate Hitting Lab ([DEMOGRAPHIC_DATA])" at bounding box center [222, 246] width 67 height 0
click at [199, 286] on img "edit" at bounding box center [201, 284] width 13 height 13
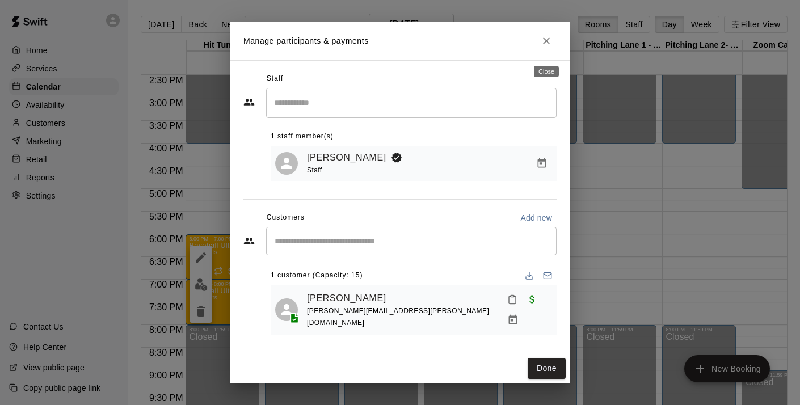
click at [547, 44] on icon "Close" at bounding box center [546, 40] width 7 height 7
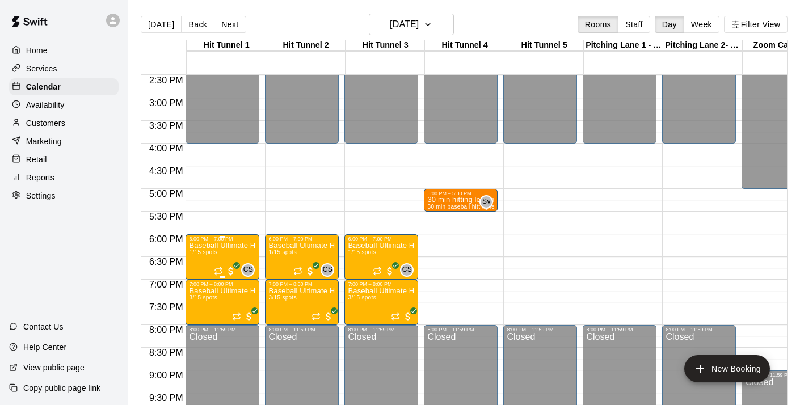
click at [208, 242] on div "6:00 PM – 7:00 PM" at bounding box center [222, 239] width 67 height 6
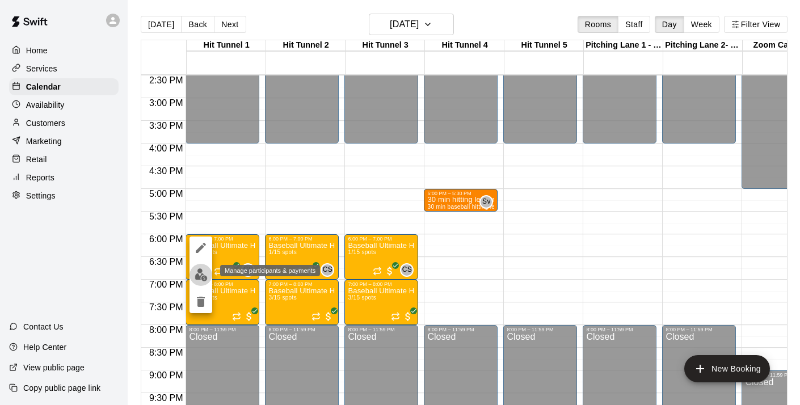
click at [198, 271] on img "edit" at bounding box center [201, 274] width 13 height 13
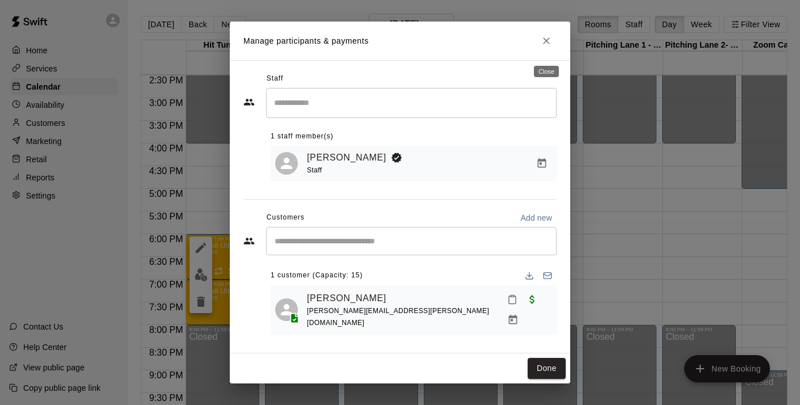
click at [545, 43] on icon "Close" at bounding box center [545, 40] width 11 height 11
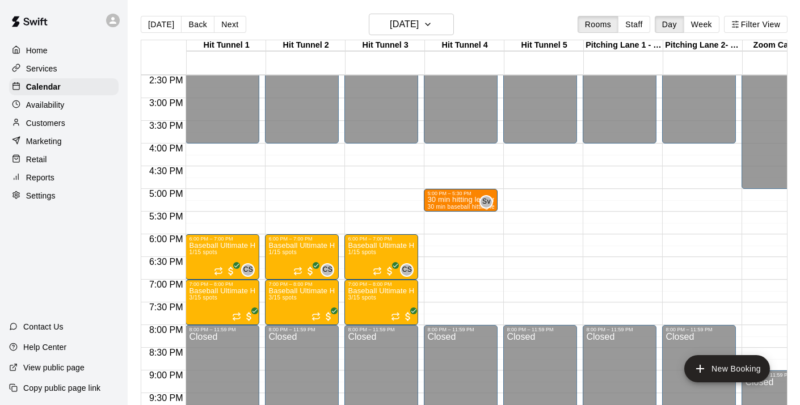
click at [50, 193] on p "Settings" at bounding box center [40, 195] width 29 height 11
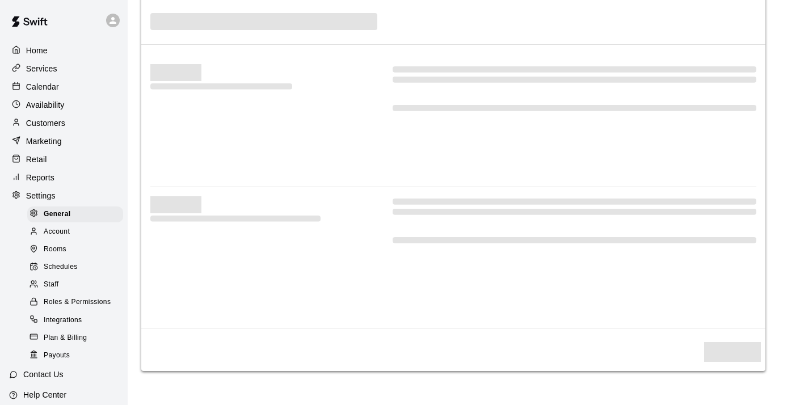
select select "**"
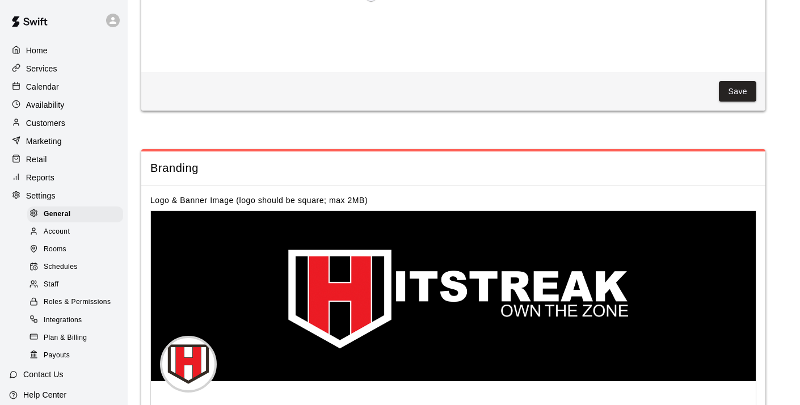
scroll to position [2467, 0]
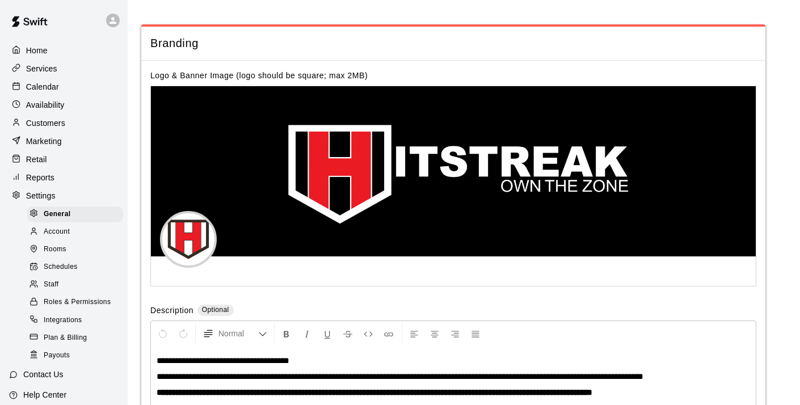
click at [52, 282] on span "Staff" at bounding box center [51, 284] width 15 height 11
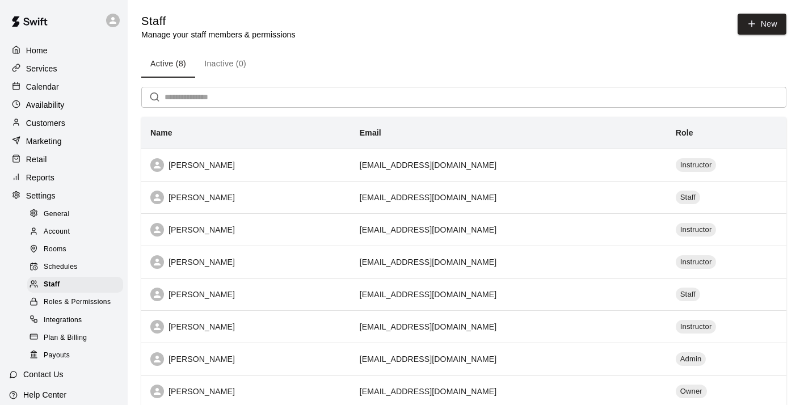
click at [53, 300] on span "Roles & Permissions" at bounding box center [77, 302] width 67 height 11
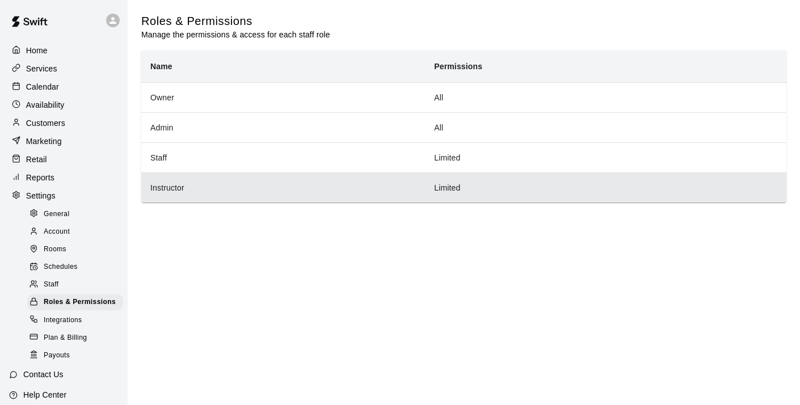
click at [167, 185] on th "Instructor" at bounding box center [283, 187] width 284 height 30
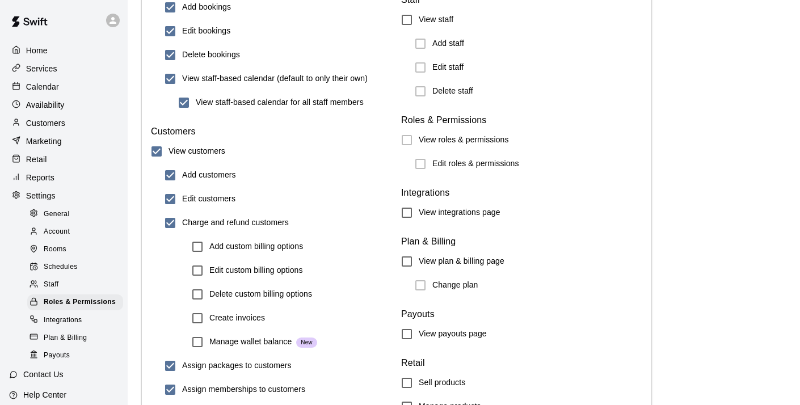
scroll to position [1292, 0]
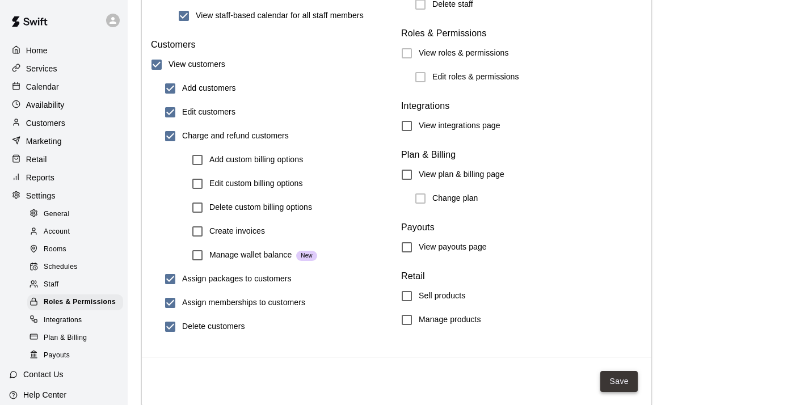
click at [612, 379] on button "Save" at bounding box center [618, 381] width 37 height 21
